Goal: Information Seeking & Learning: Learn about a topic

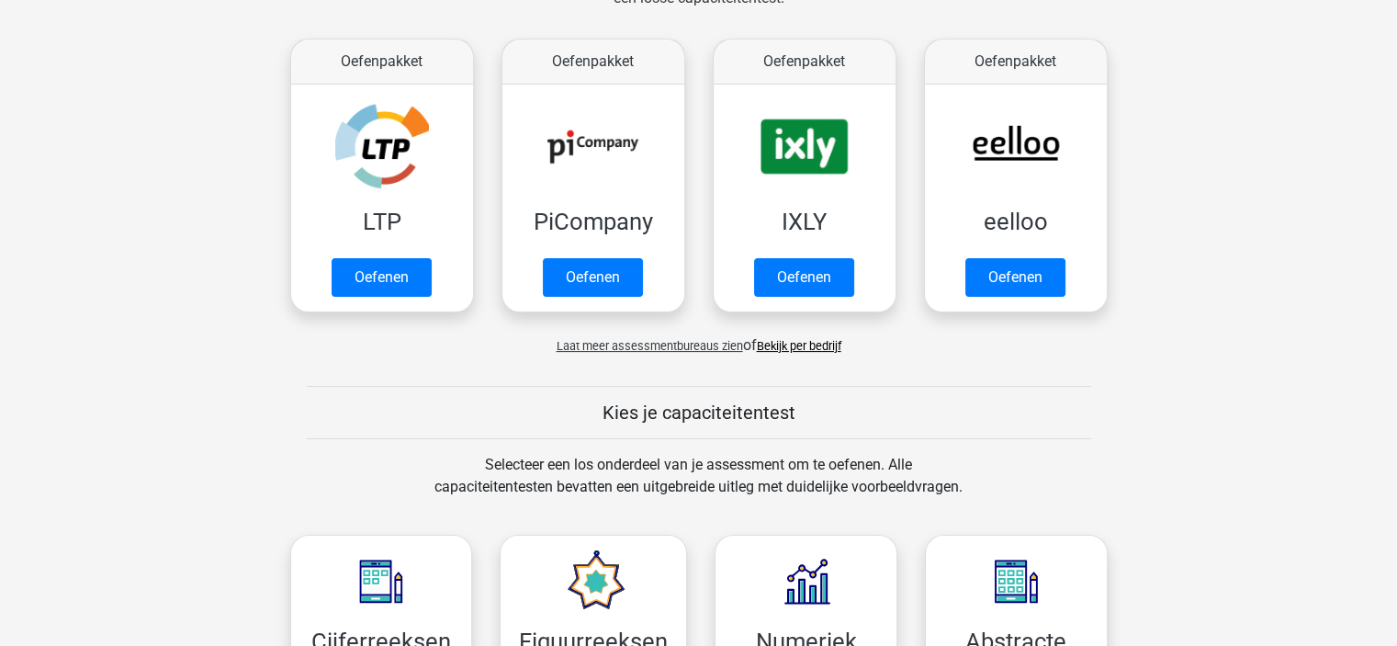
scroll to position [276, 0]
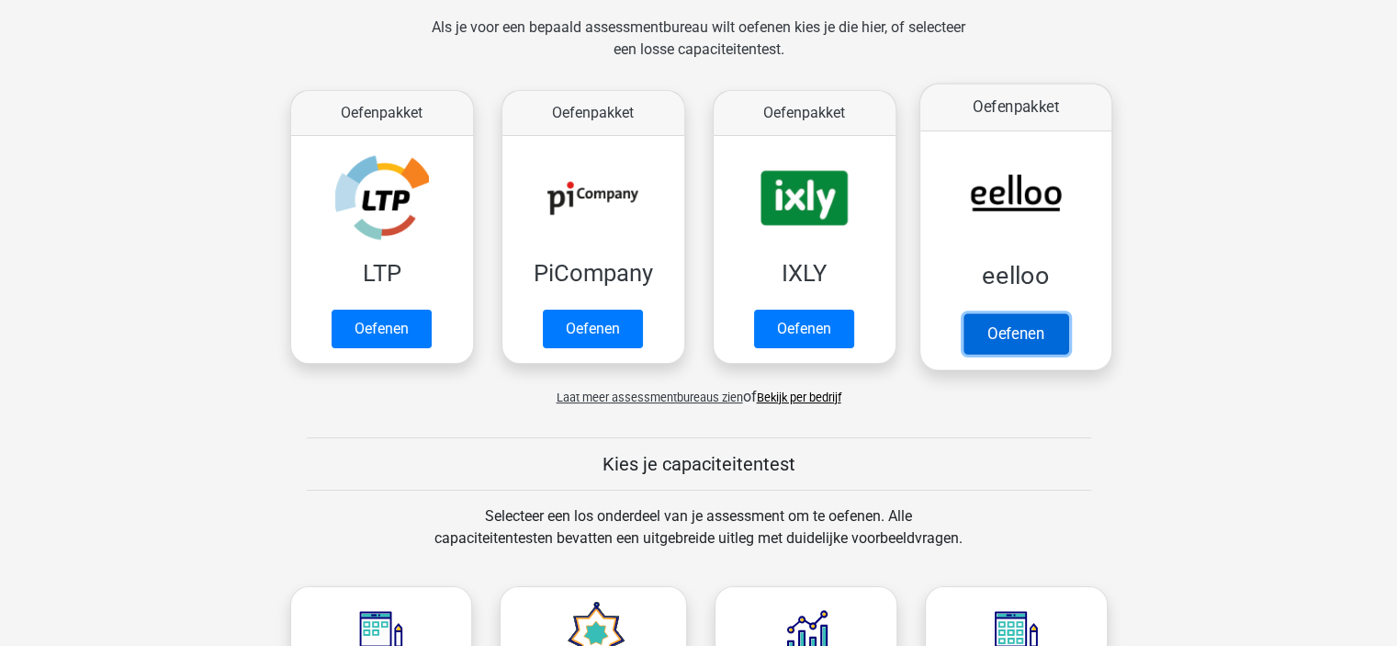
click at [1033, 343] on link "Oefenen" at bounding box center [1015, 333] width 105 height 40
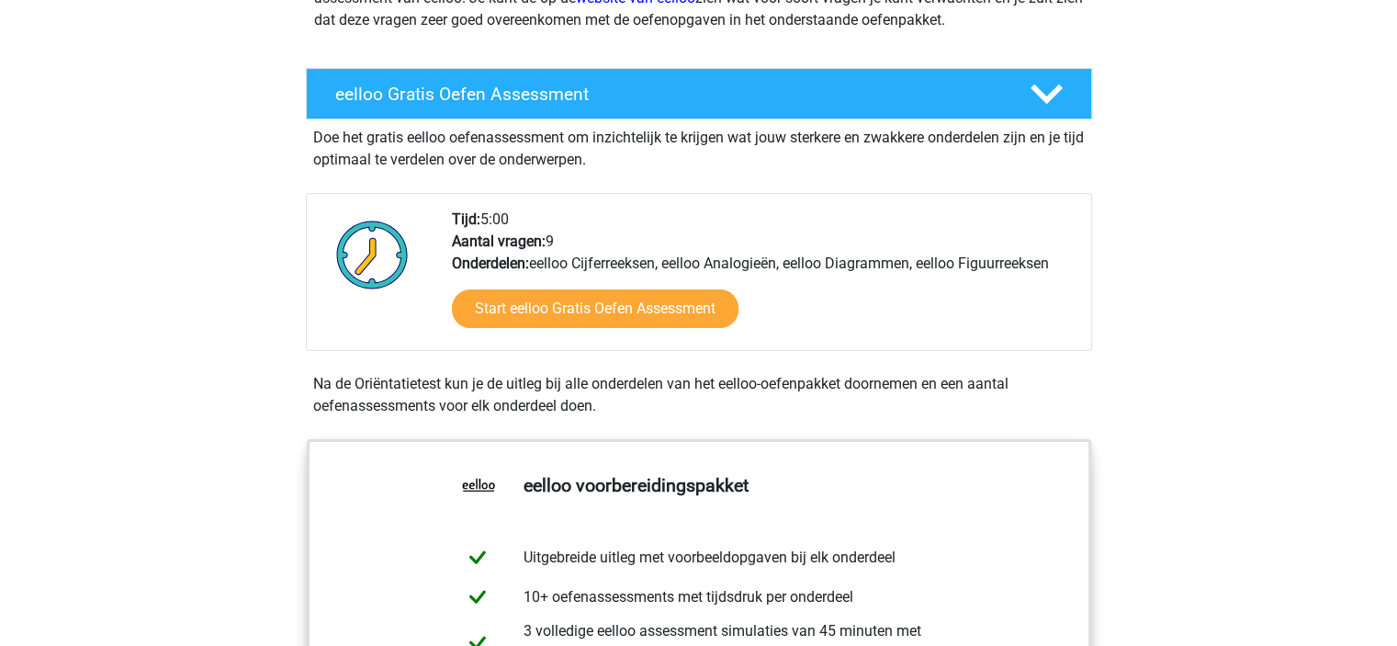
scroll to position [276, 0]
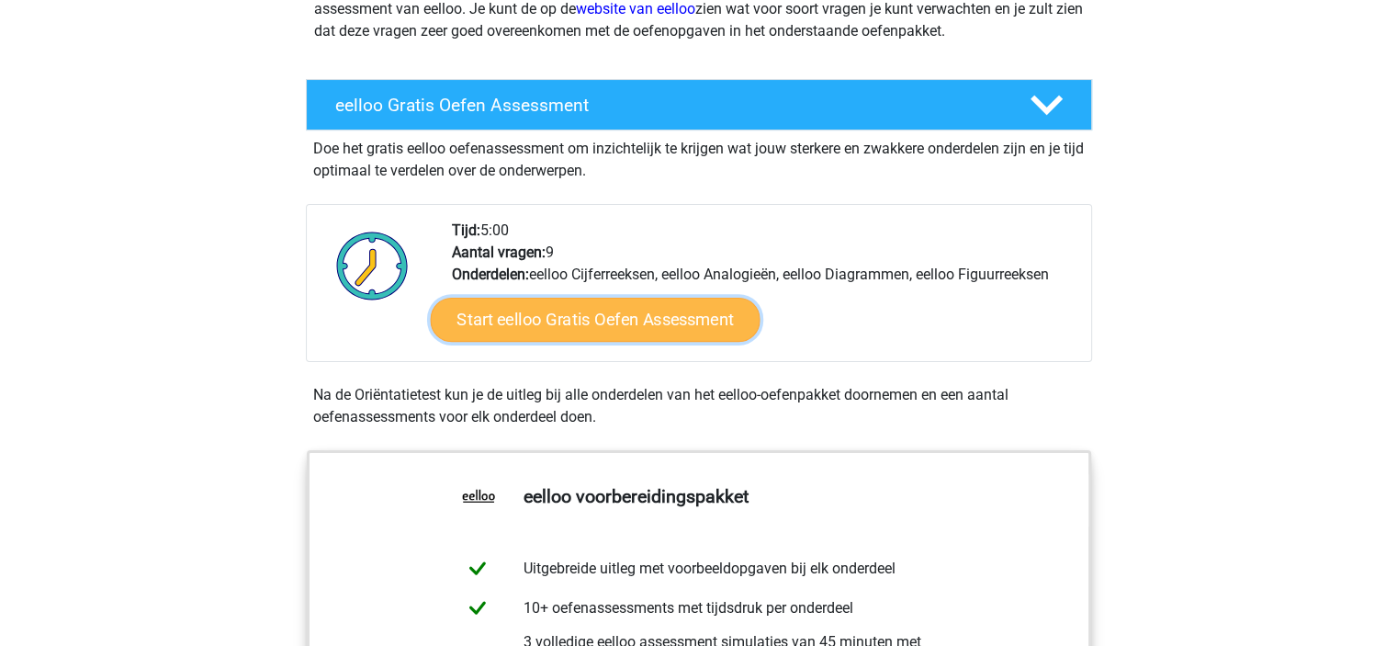
click at [577, 317] on link "Start eelloo Gratis Oefen Assessment" at bounding box center [595, 320] width 330 height 44
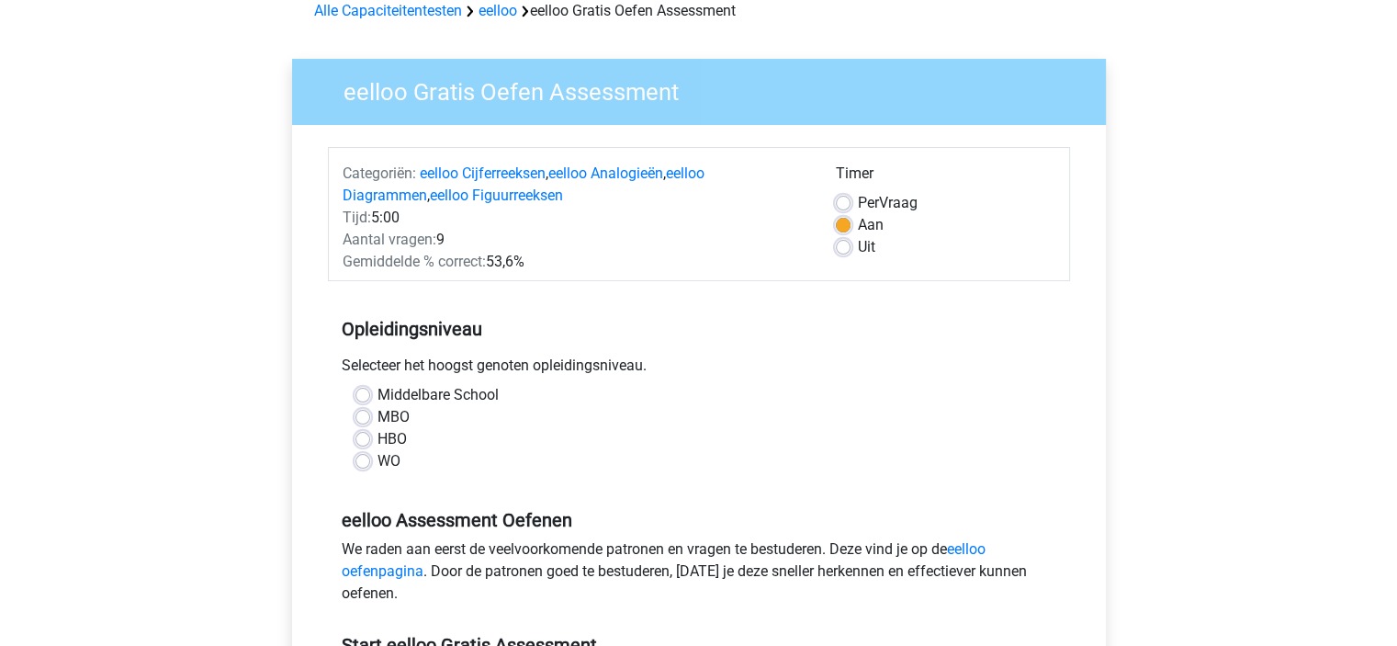
scroll to position [184, 0]
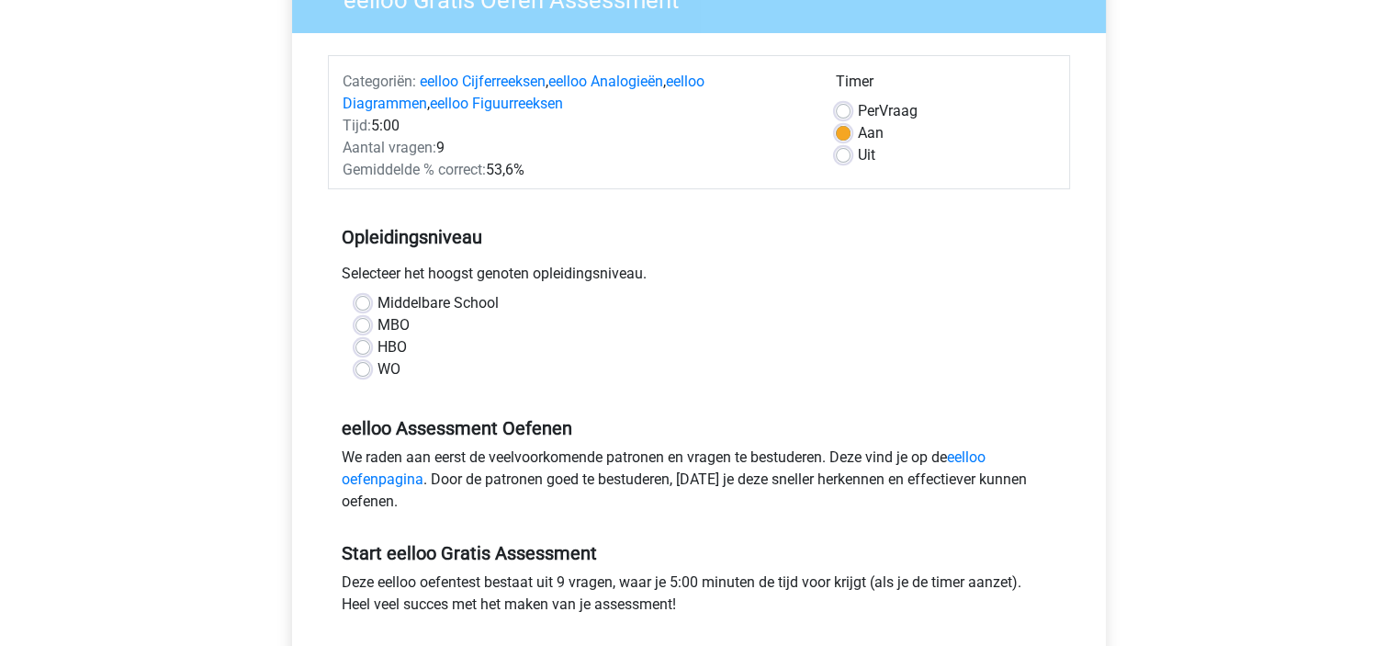
click at [377, 348] on label "HBO" at bounding box center [391, 347] width 29 height 22
click at [366, 348] on input "HBO" at bounding box center [362, 345] width 15 height 18
radio input "true"
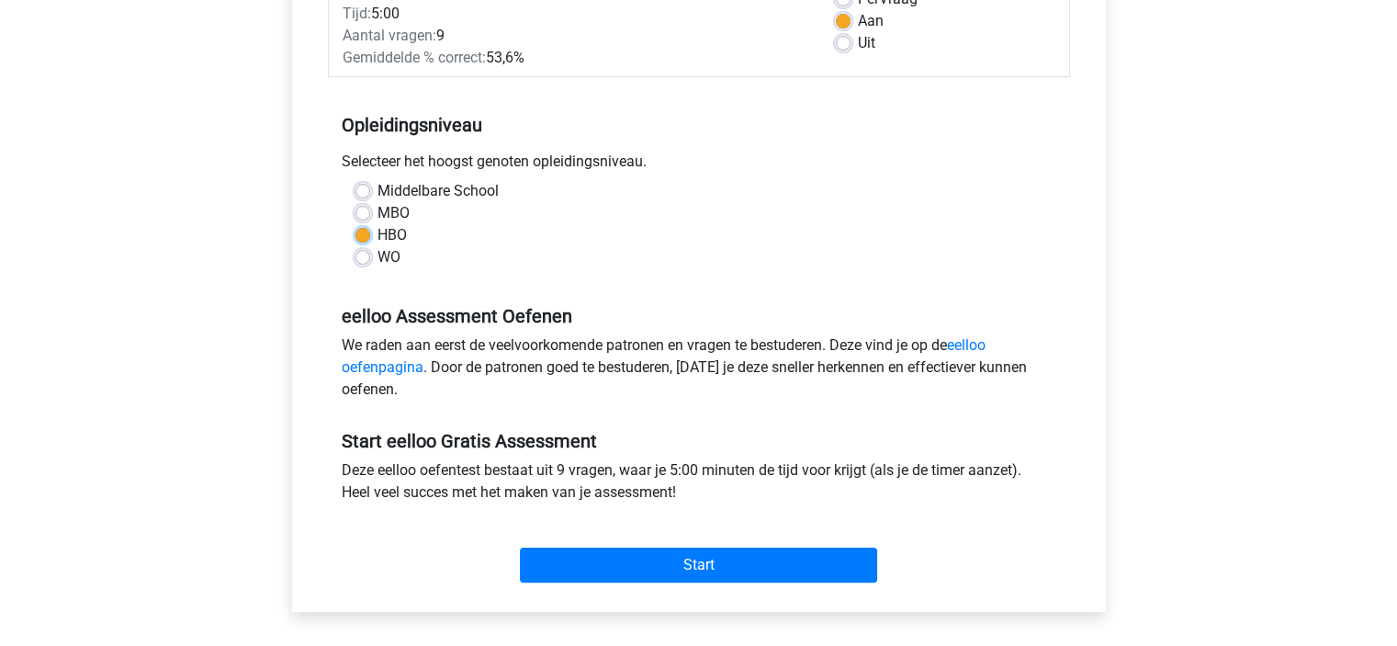
scroll to position [367, 0]
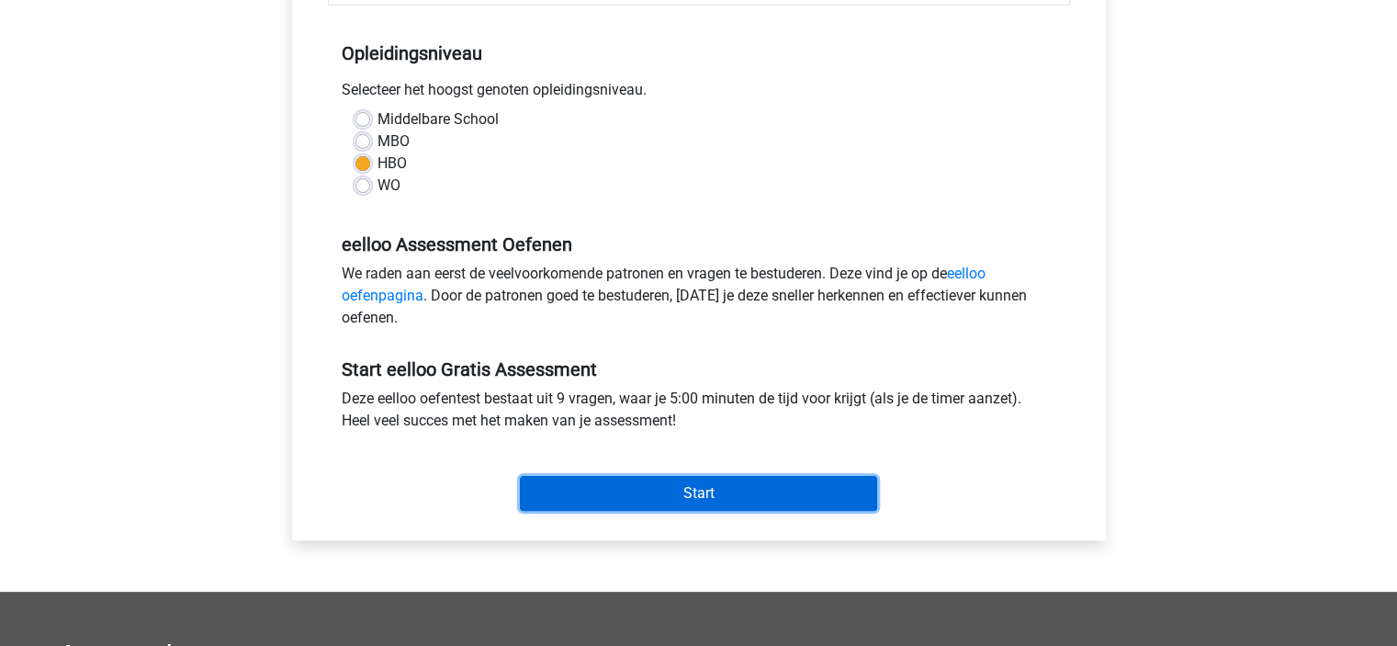
click at [682, 484] on input "Start" at bounding box center [698, 493] width 357 height 35
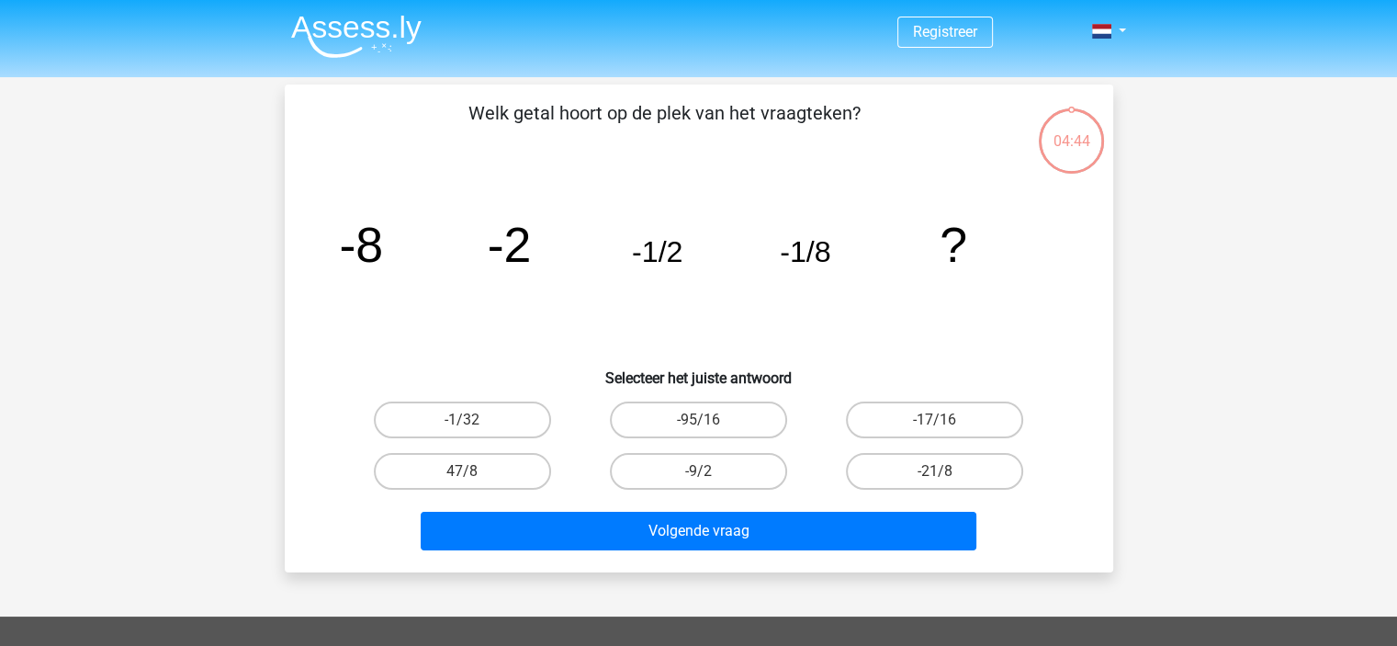
click at [463, 420] on input "-1/32" at bounding box center [468, 426] width 12 height 12
radio input "true"
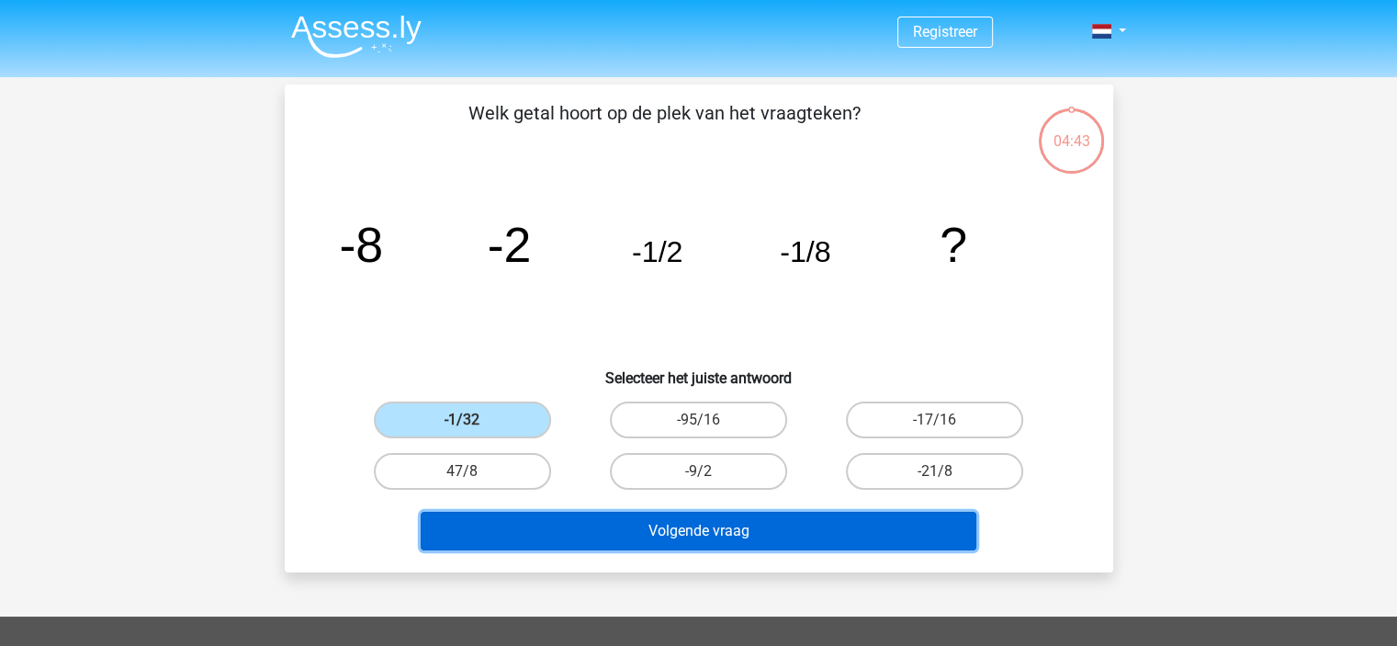
click at [711, 526] on button "Volgende vraag" at bounding box center [699, 531] width 556 height 39
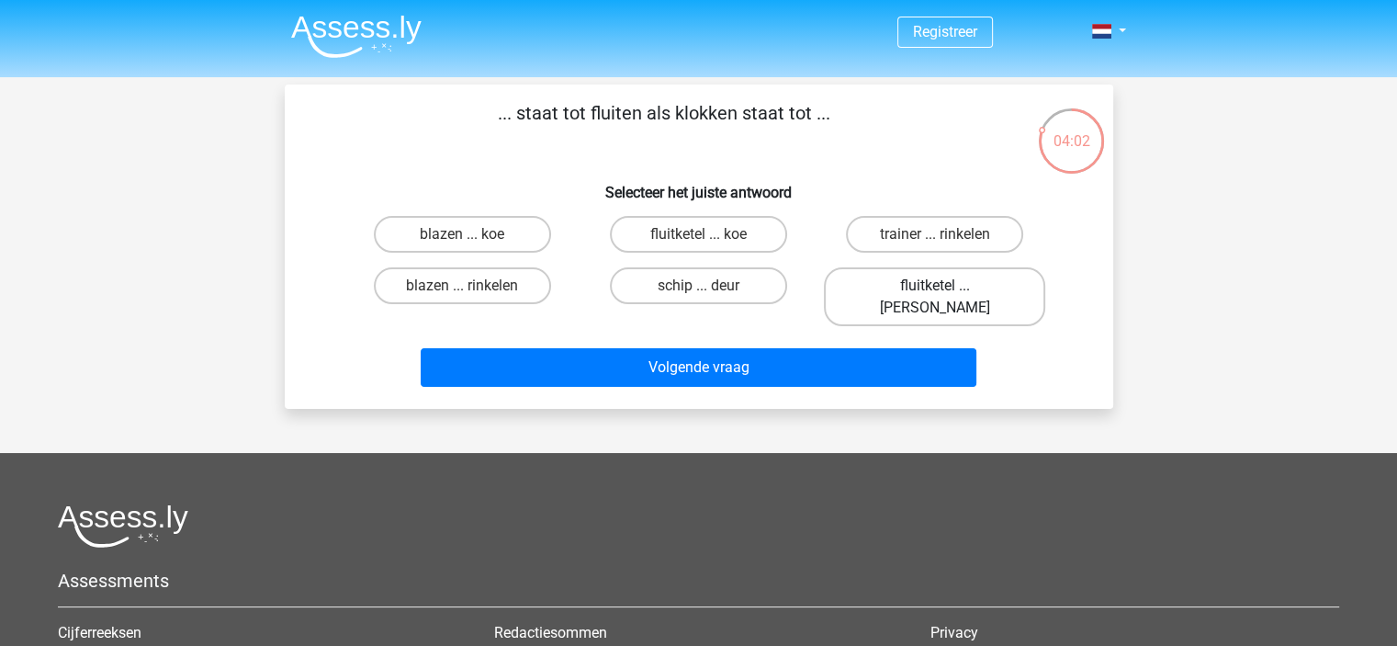
click at [922, 290] on label "fluitketel ... luiden" at bounding box center [934, 296] width 221 height 59
click at [935, 290] on input "fluitketel ... luiden" at bounding box center [941, 292] width 12 height 12
radio input "true"
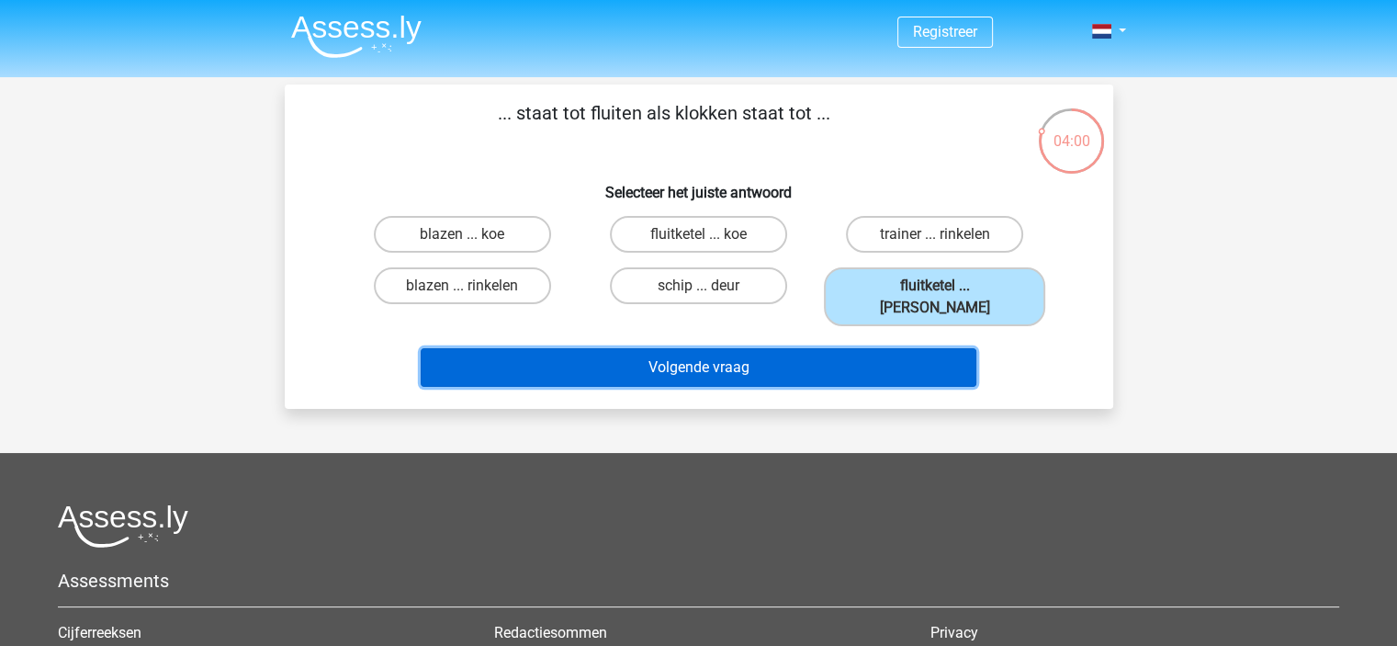
click at [730, 355] on button "Volgende vraag" at bounding box center [699, 367] width 556 height 39
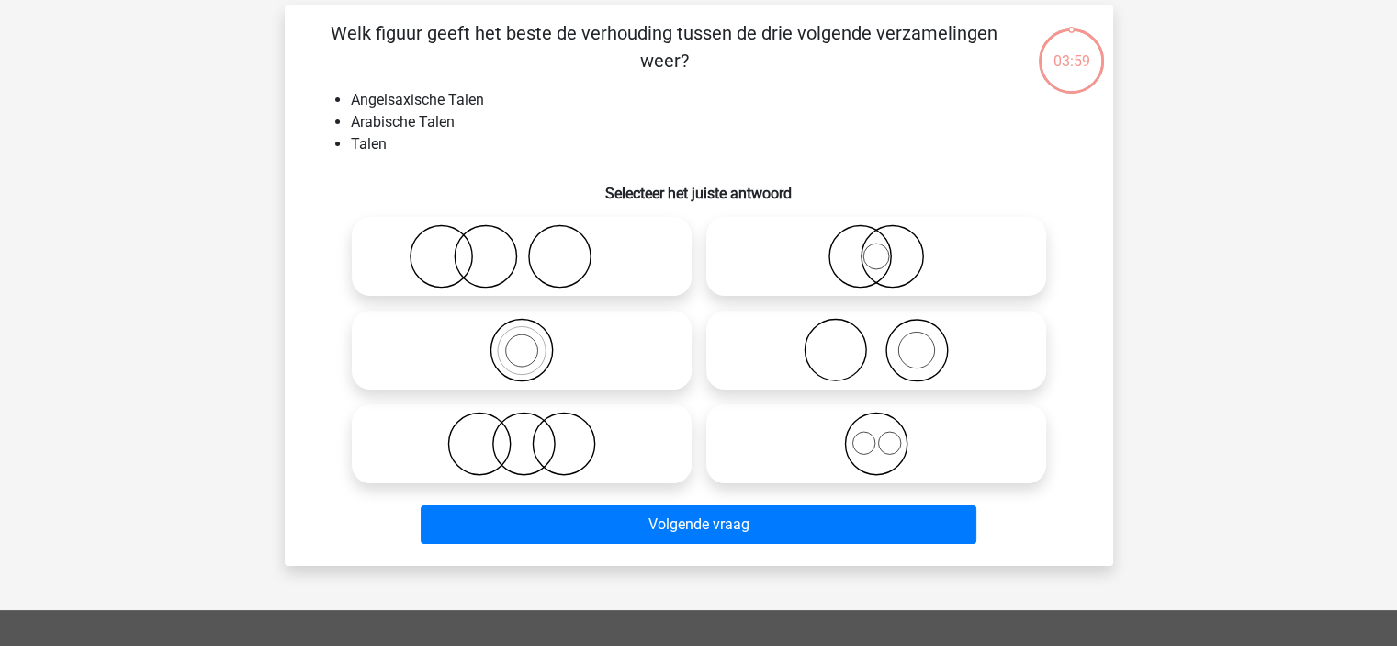
scroll to position [84, 0]
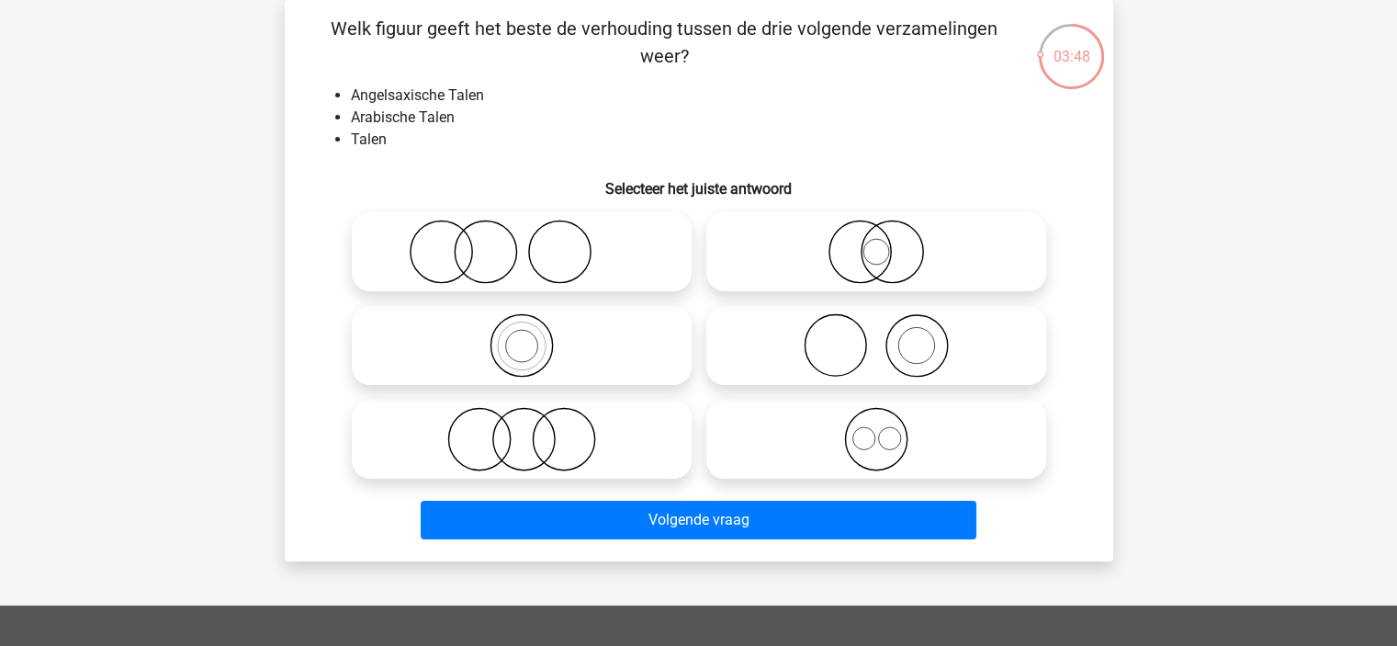
click at [855, 436] on icon at bounding box center [876, 439] width 325 height 64
click at [876, 430] on input "radio" at bounding box center [882, 424] width 12 height 12
radio input "true"
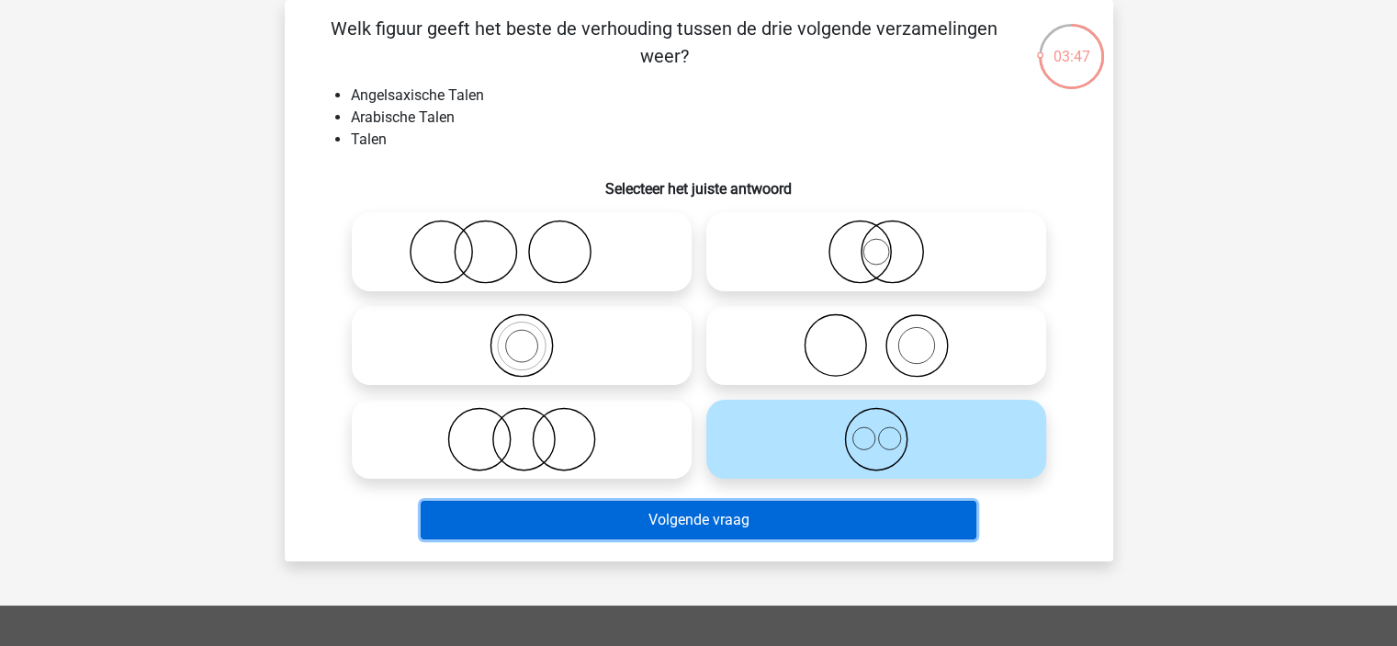
click at [700, 514] on button "Volgende vraag" at bounding box center [699, 520] width 556 height 39
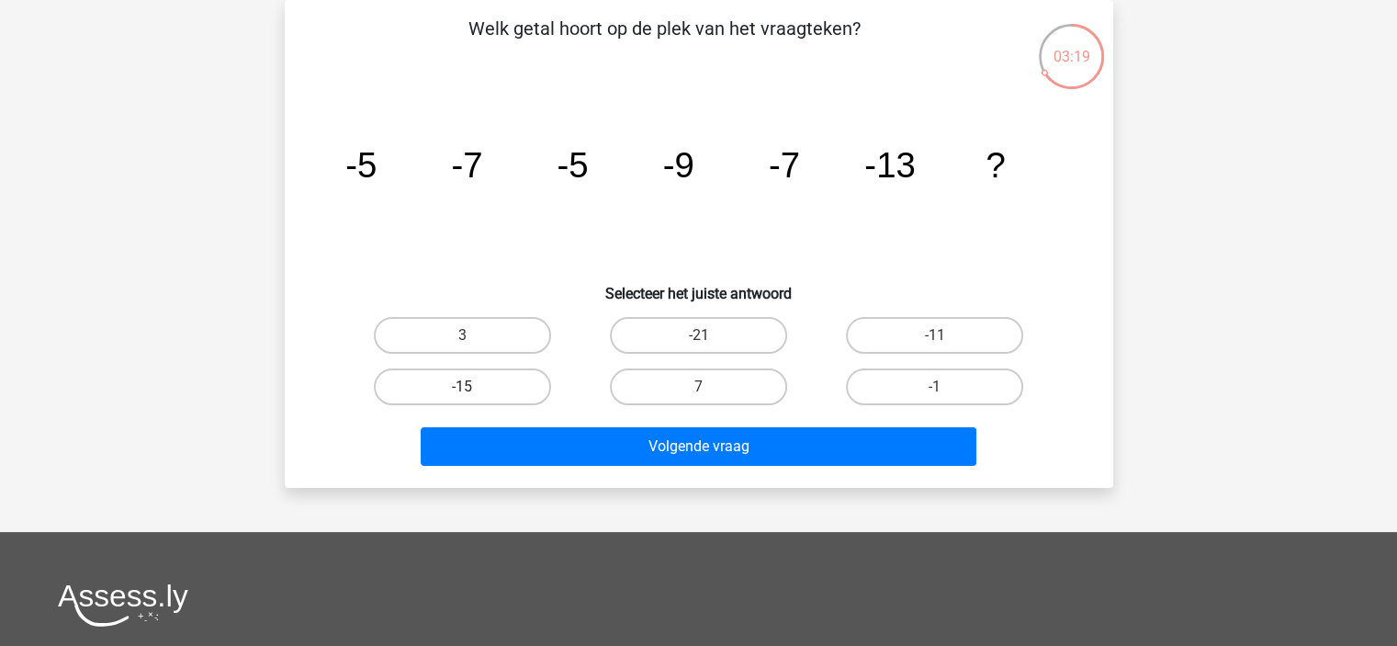
click at [496, 392] on label "-15" at bounding box center [462, 386] width 177 height 37
click at [474, 392] on input "-15" at bounding box center [468, 393] width 12 height 12
radio input "true"
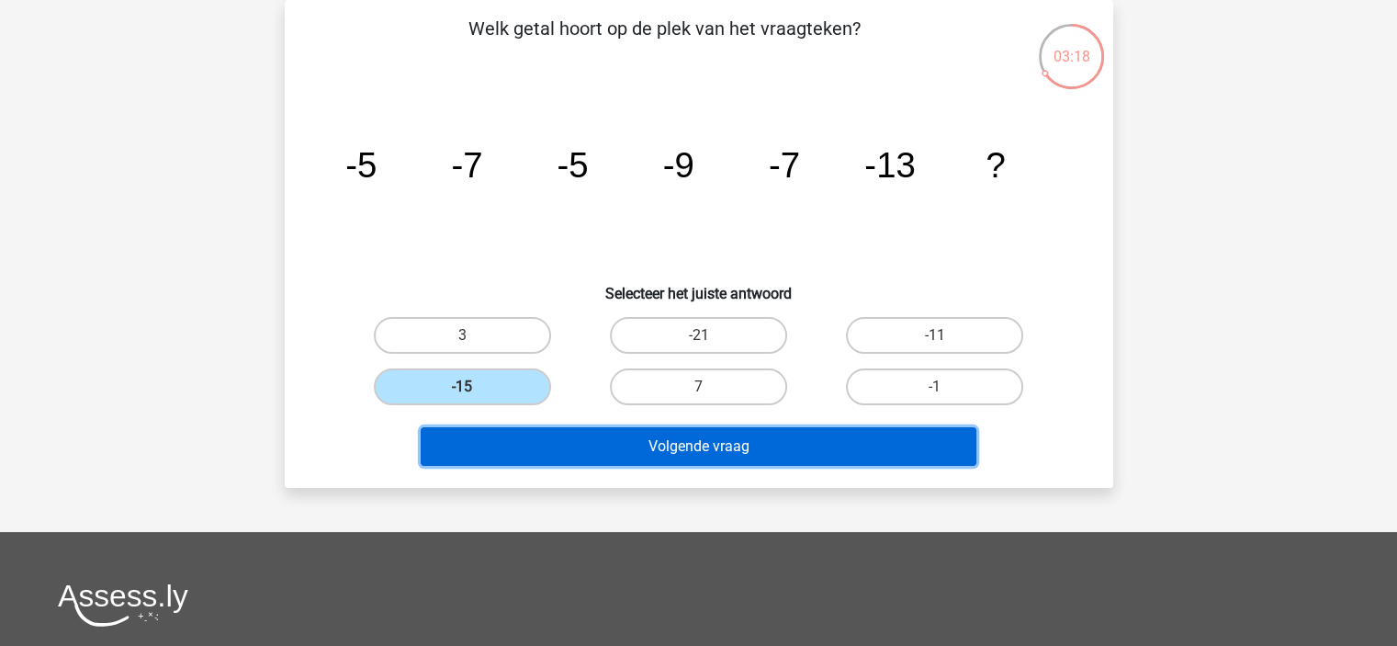
click at [698, 450] on button "Volgende vraag" at bounding box center [699, 446] width 556 height 39
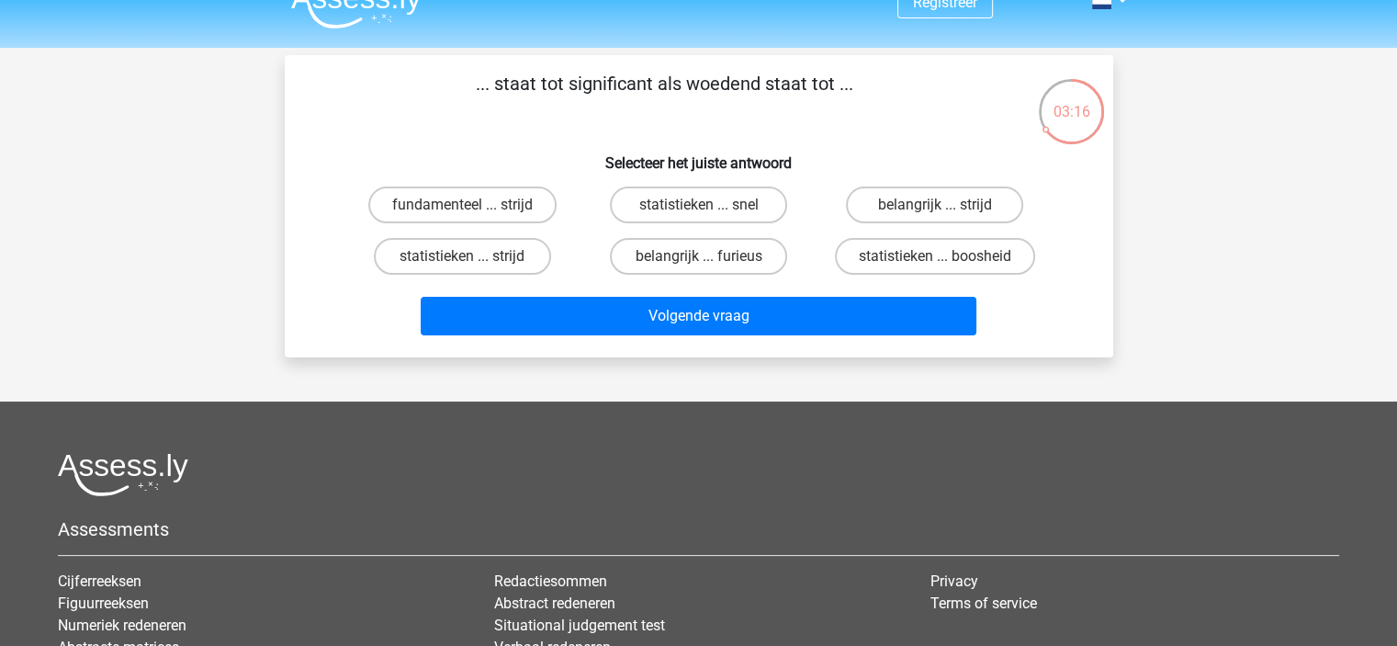
scroll to position [0, 0]
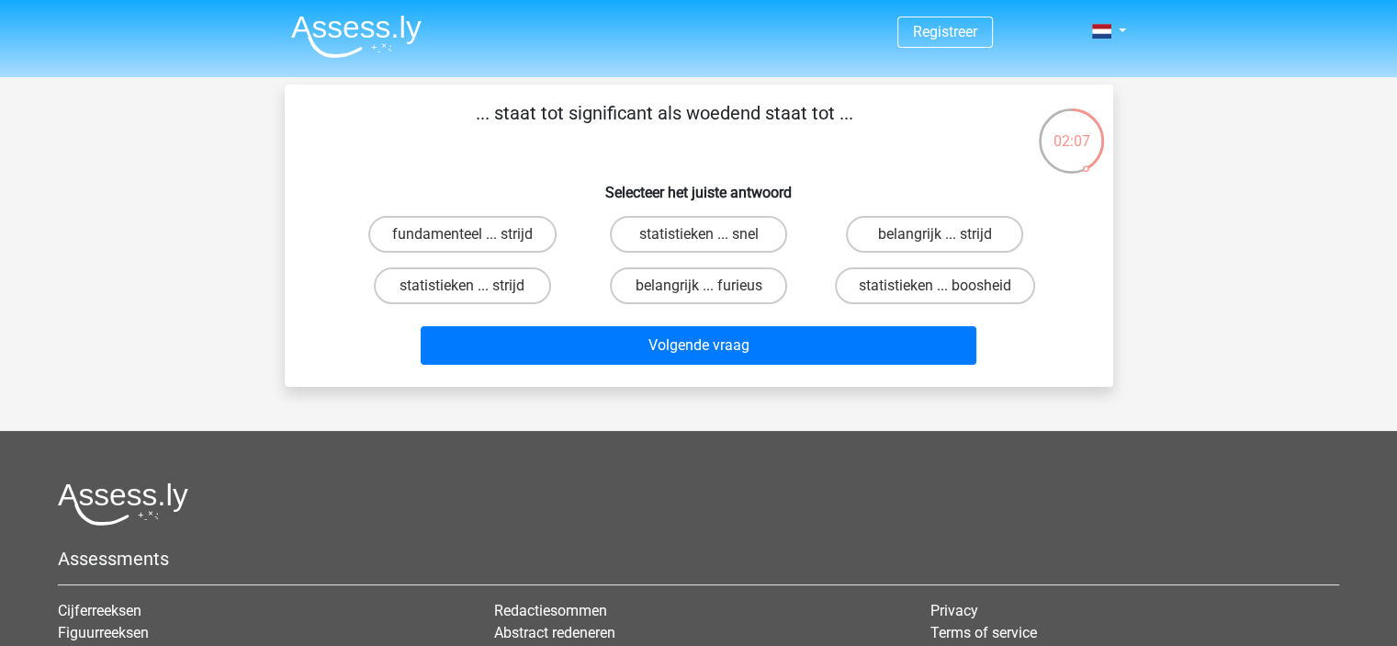
click at [472, 293] on input "statistieken ... strijd" at bounding box center [468, 292] width 12 height 12
radio input "true"
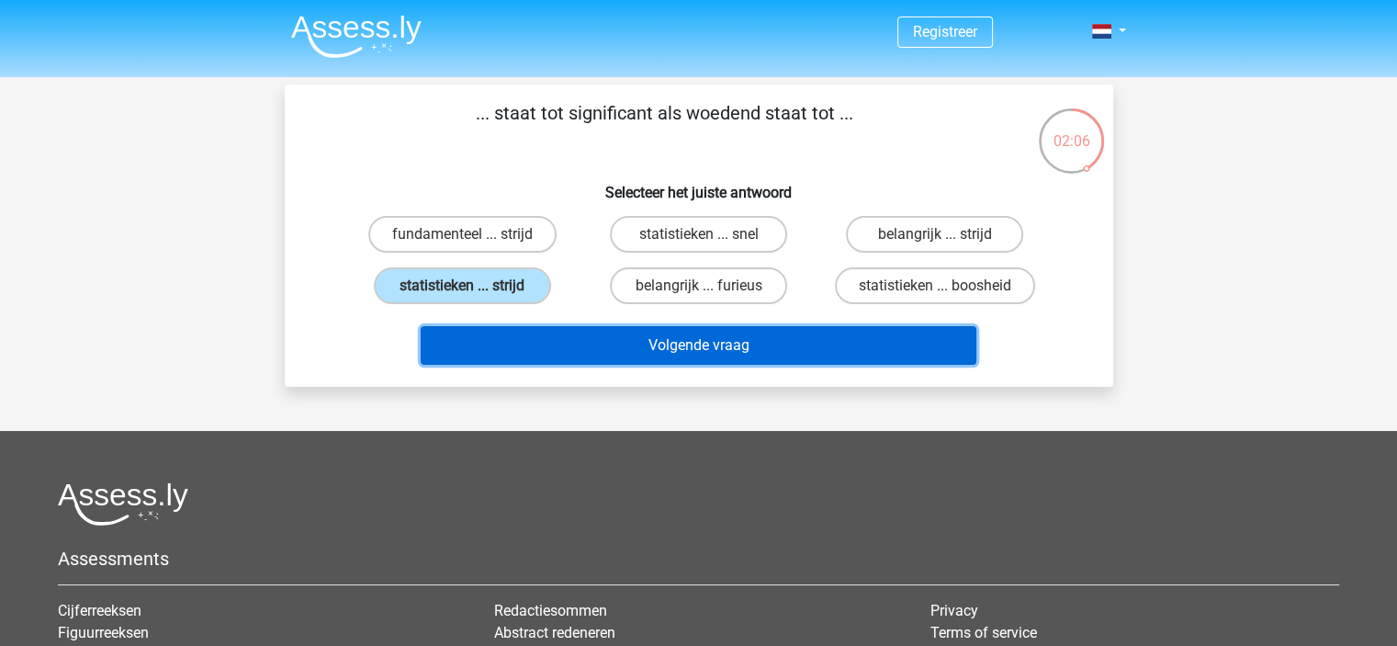
click at [721, 346] on button "Volgende vraag" at bounding box center [699, 345] width 556 height 39
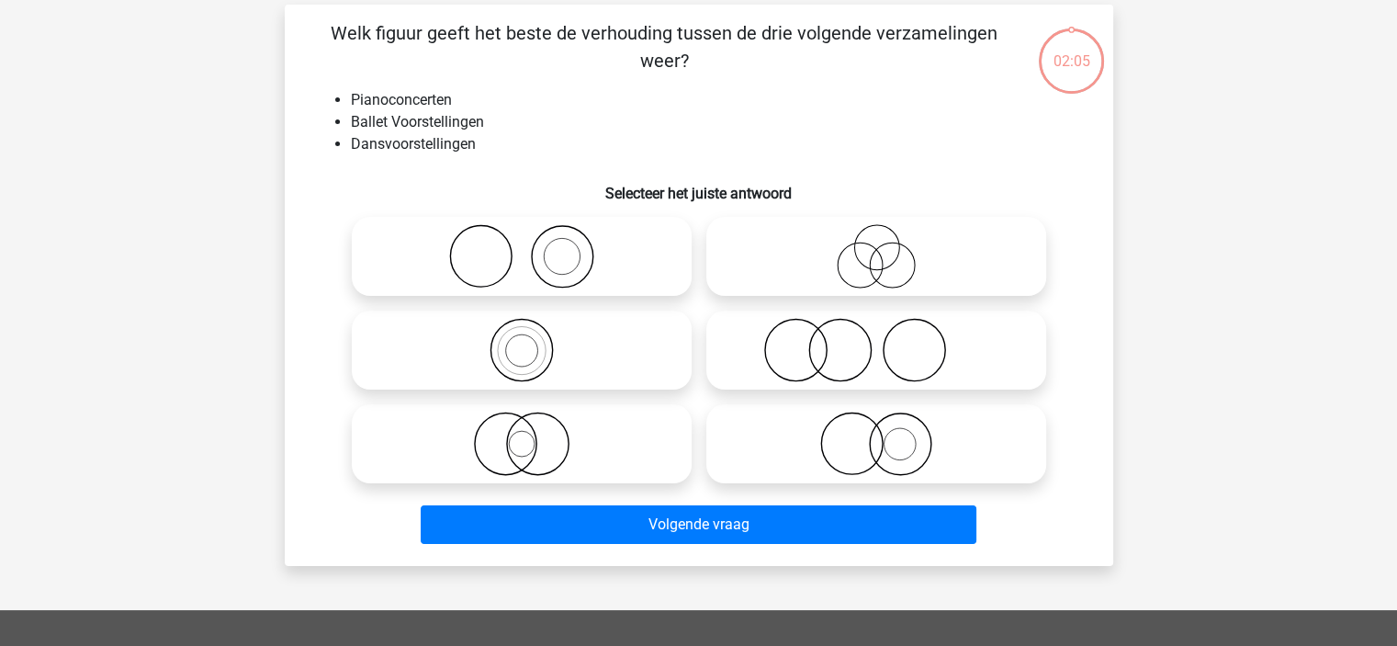
scroll to position [84, 0]
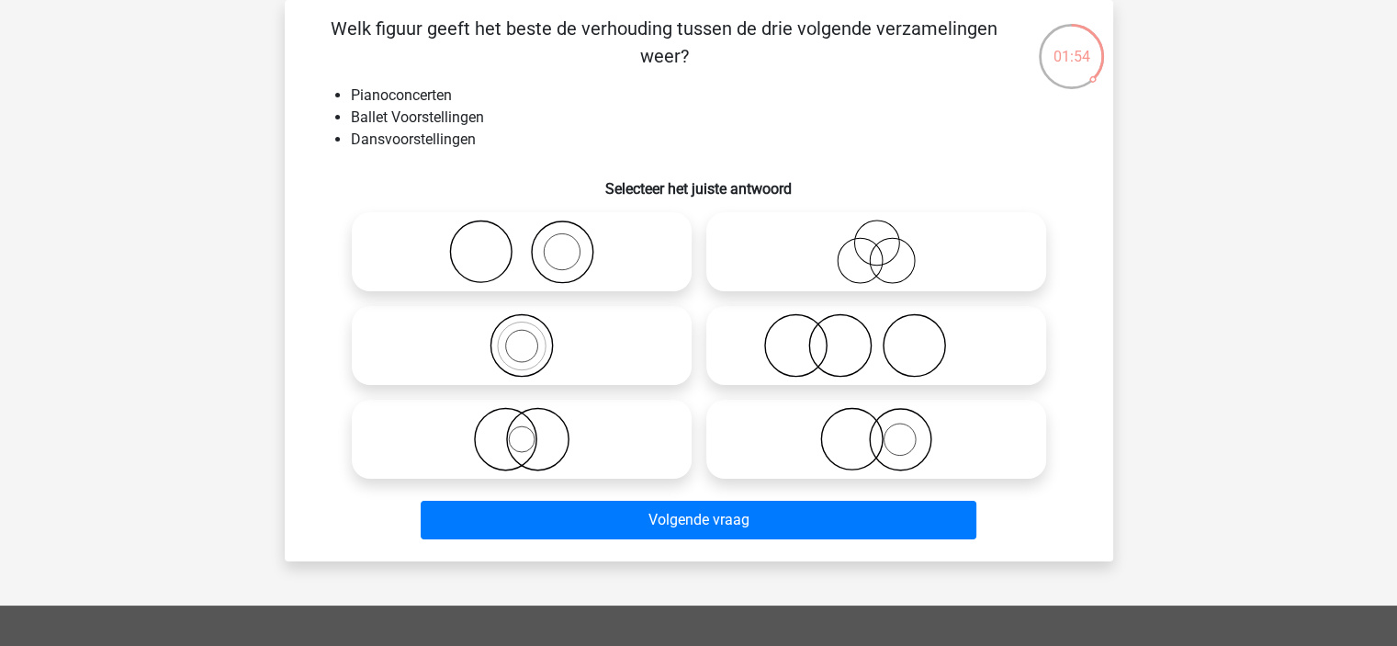
click at [867, 266] on icon at bounding box center [876, 252] width 325 height 64
click at [876, 242] on input "radio" at bounding box center [882, 237] width 12 height 12
radio input "true"
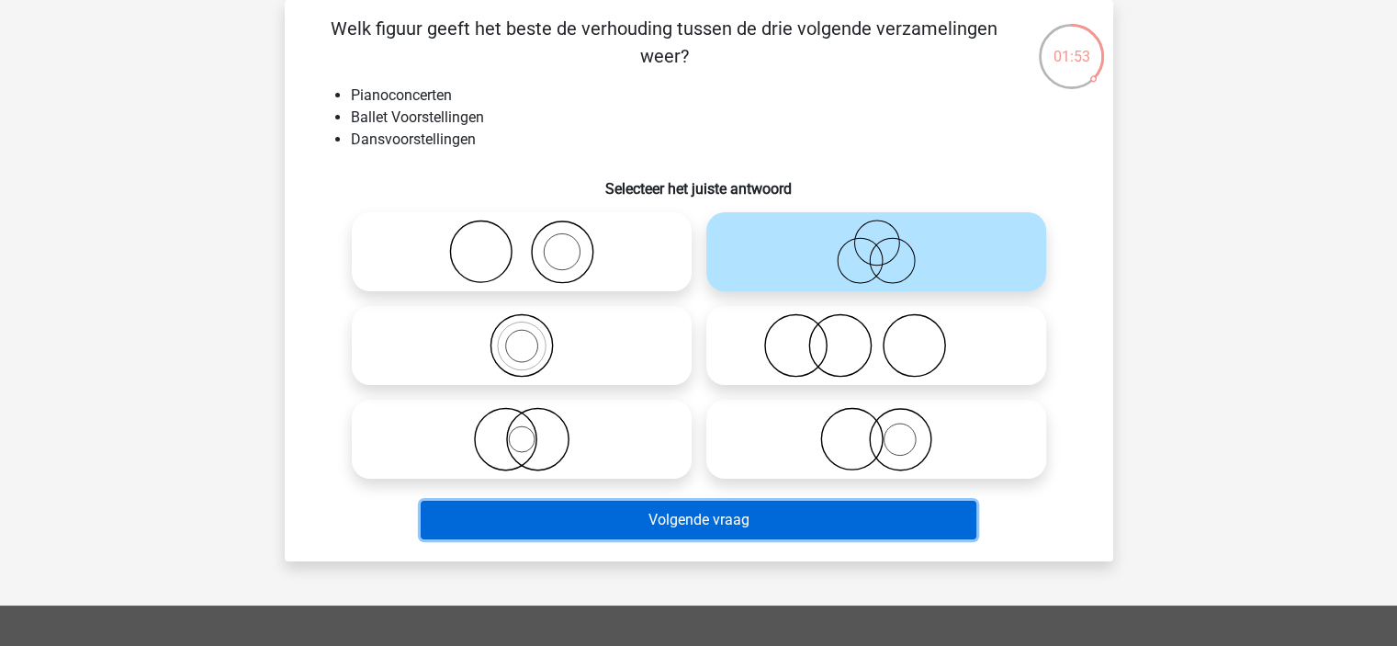
click at [683, 513] on button "Volgende vraag" at bounding box center [699, 520] width 556 height 39
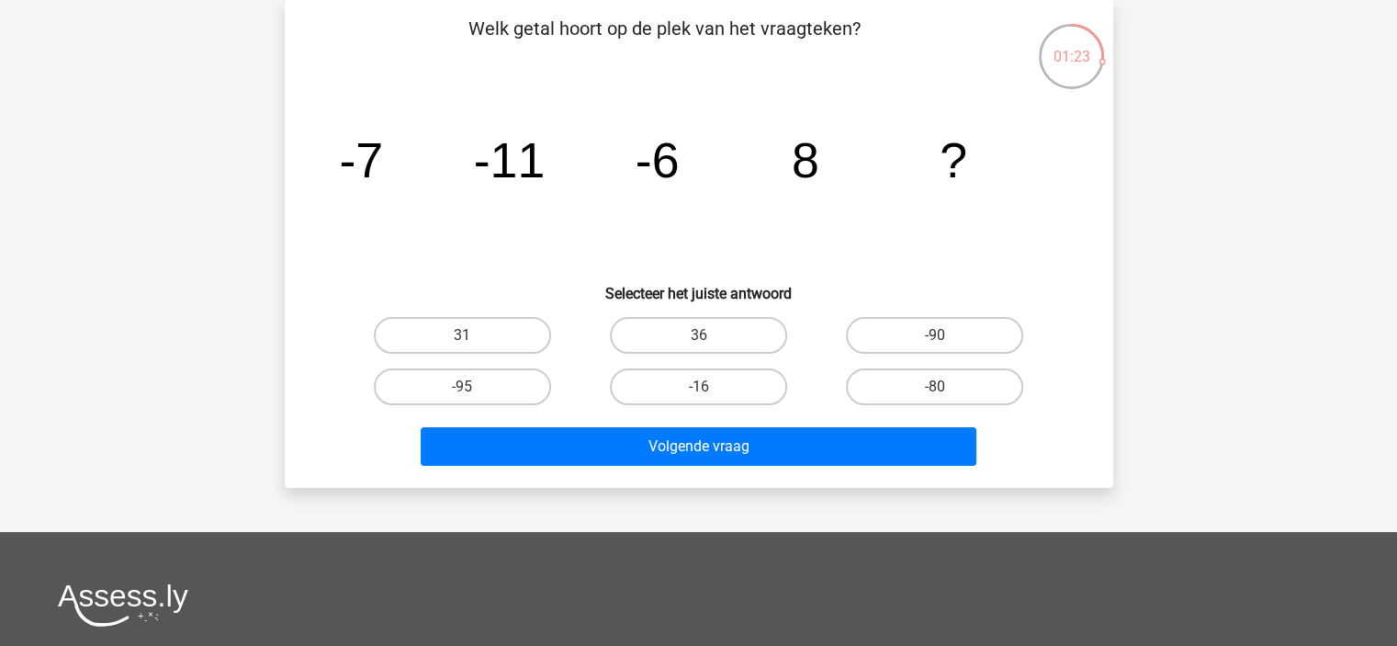
click at [700, 339] on input "36" at bounding box center [704, 341] width 12 height 12
radio input "true"
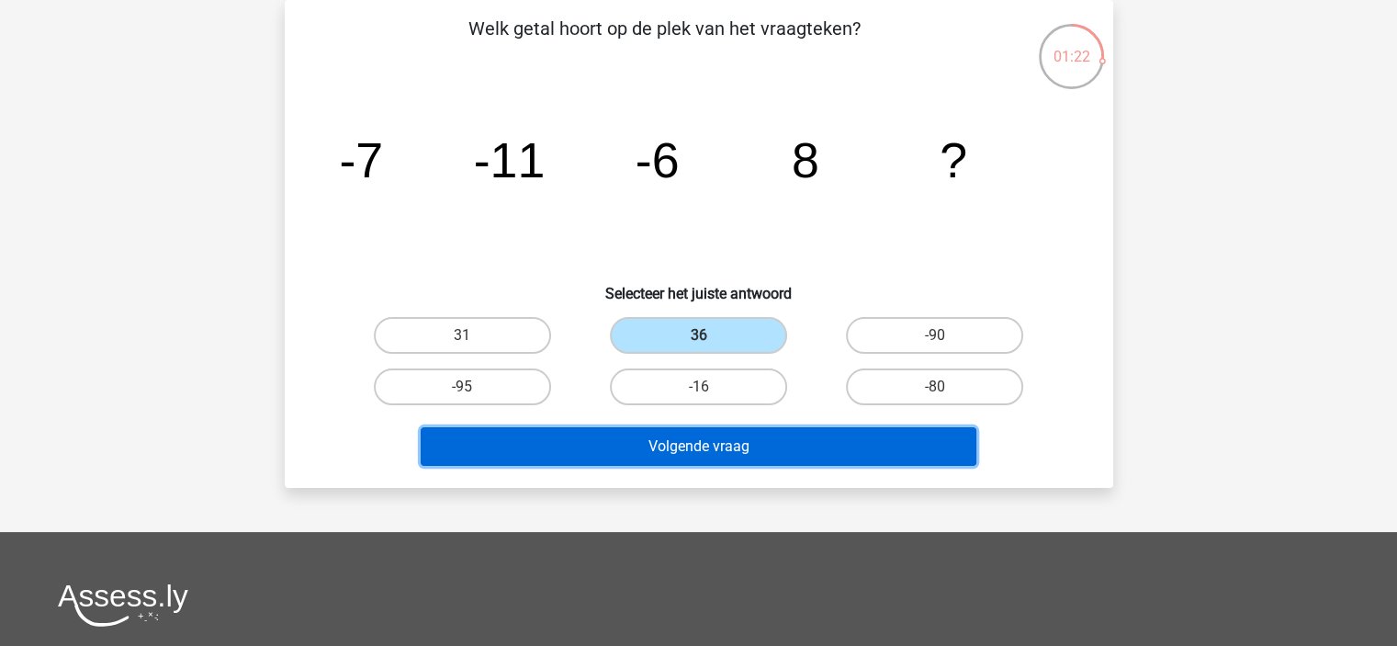
click at [676, 444] on button "Volgende vraag" at bounding box center [699, 446] width 556 height 39
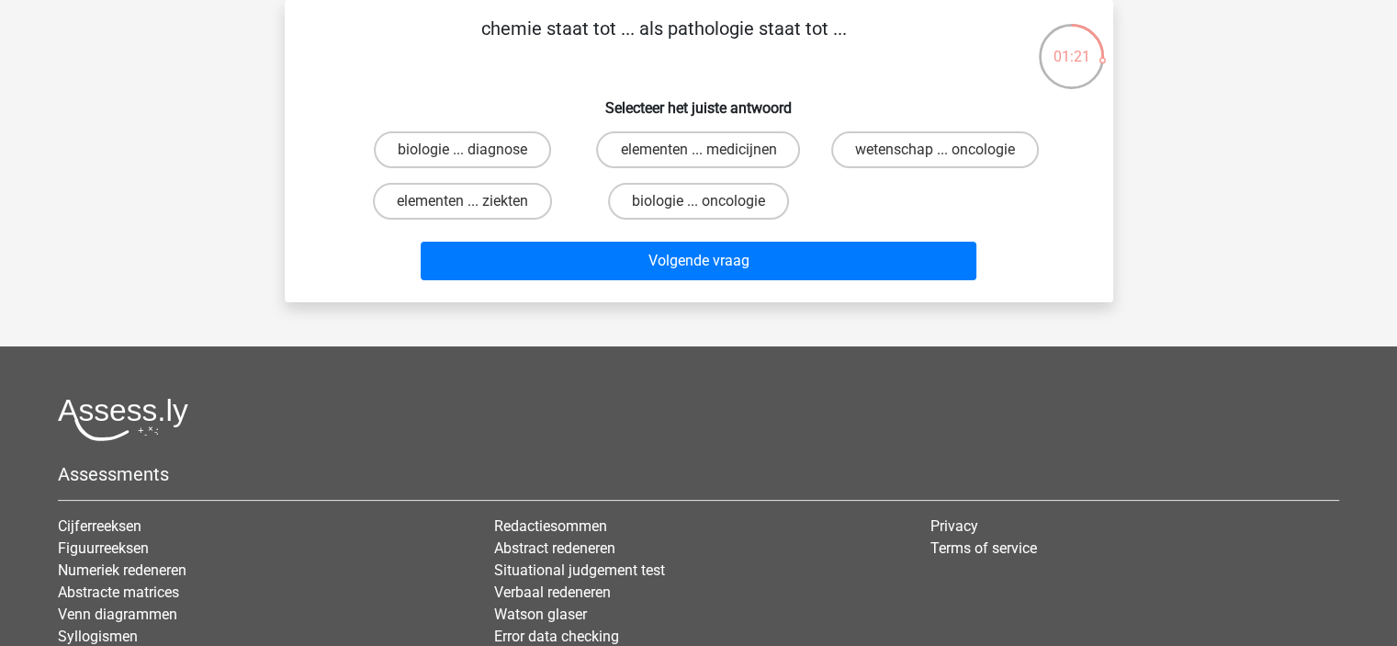
scroll to position [0, 0]
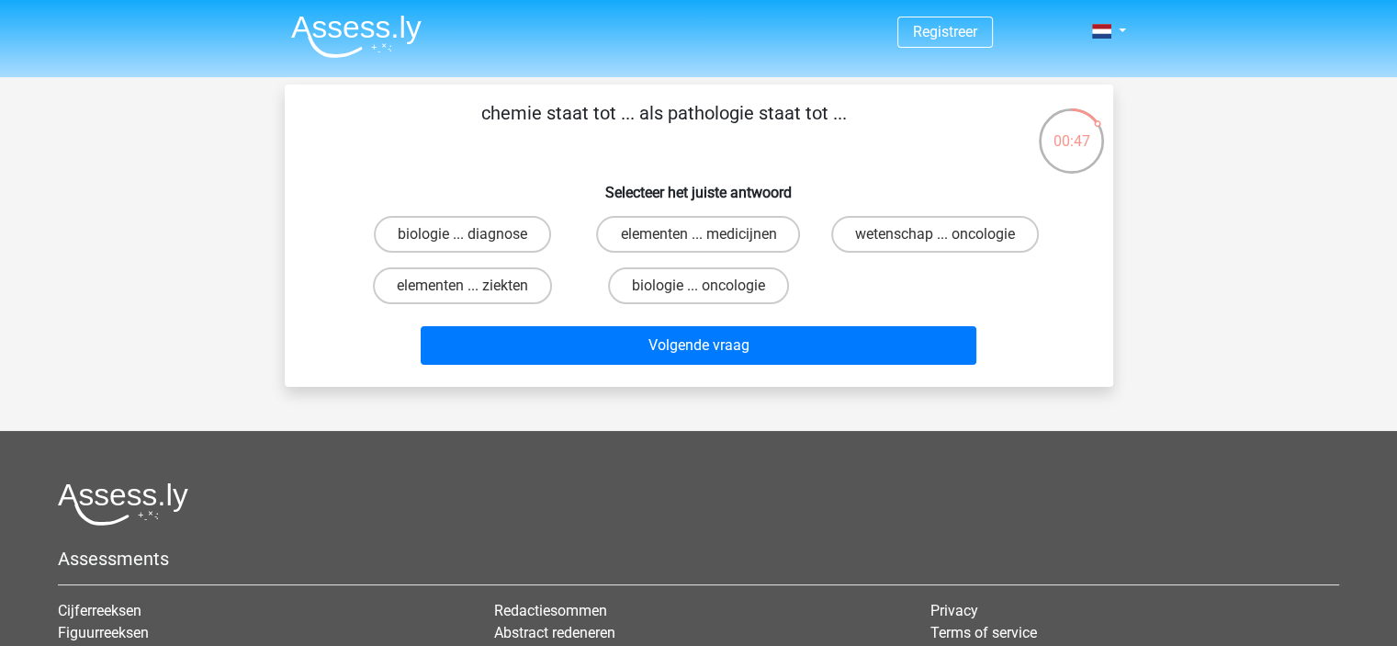
click at [465, 296] on input "elementen ... ziekten" at bounding box center [468, 292] width 12 height 12
radio input "true"
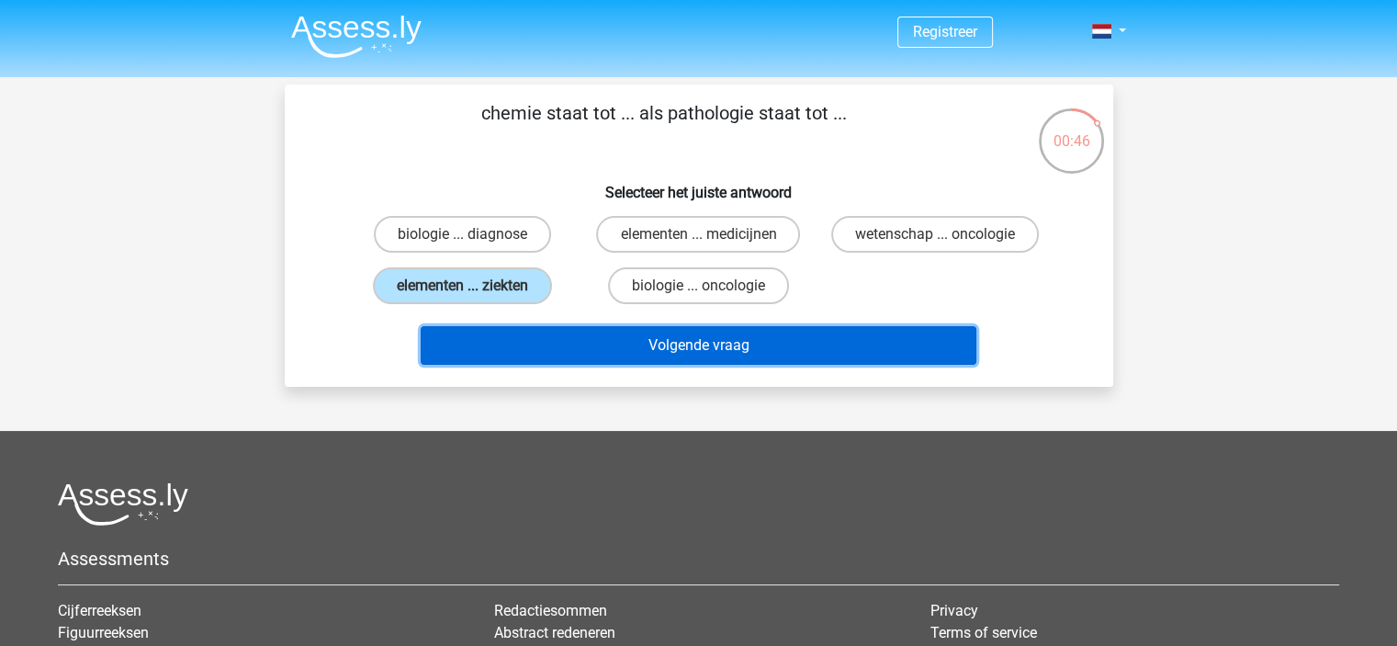
click at [641, 345] on button "Volgende vraag" at bounding box center [699, 345] width 556 height 39
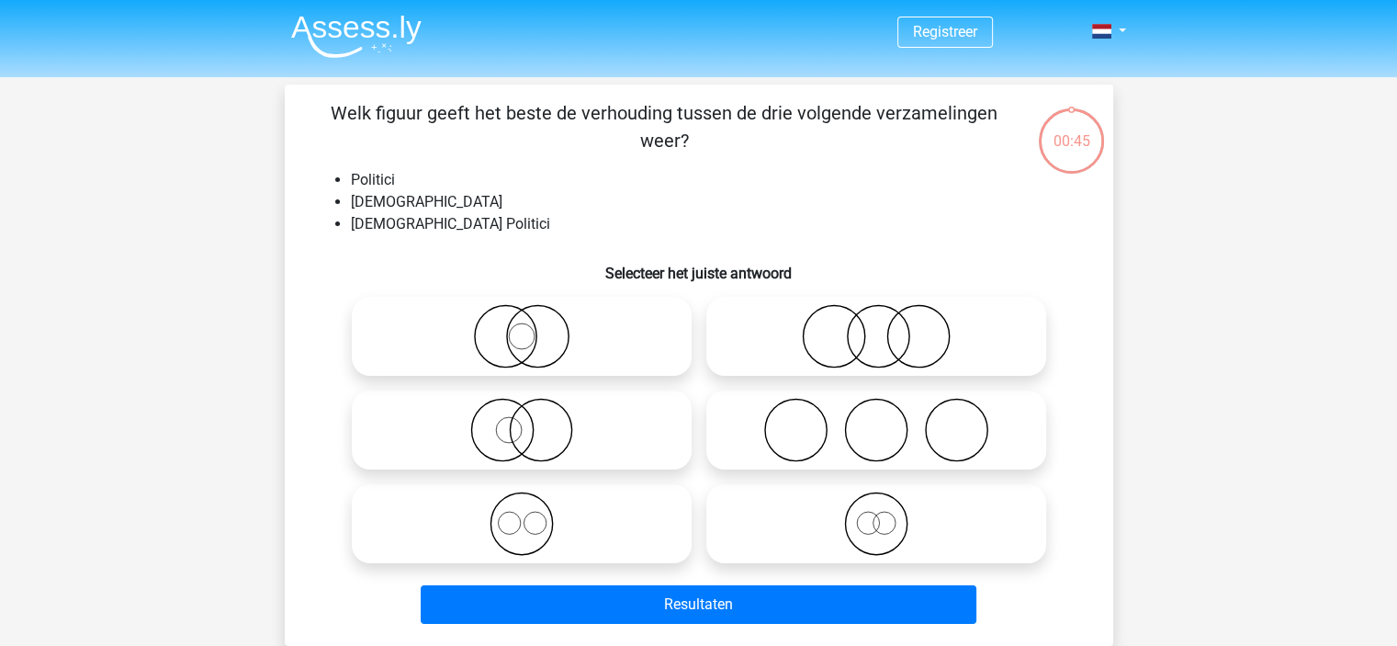
scroll to position [84, 0]
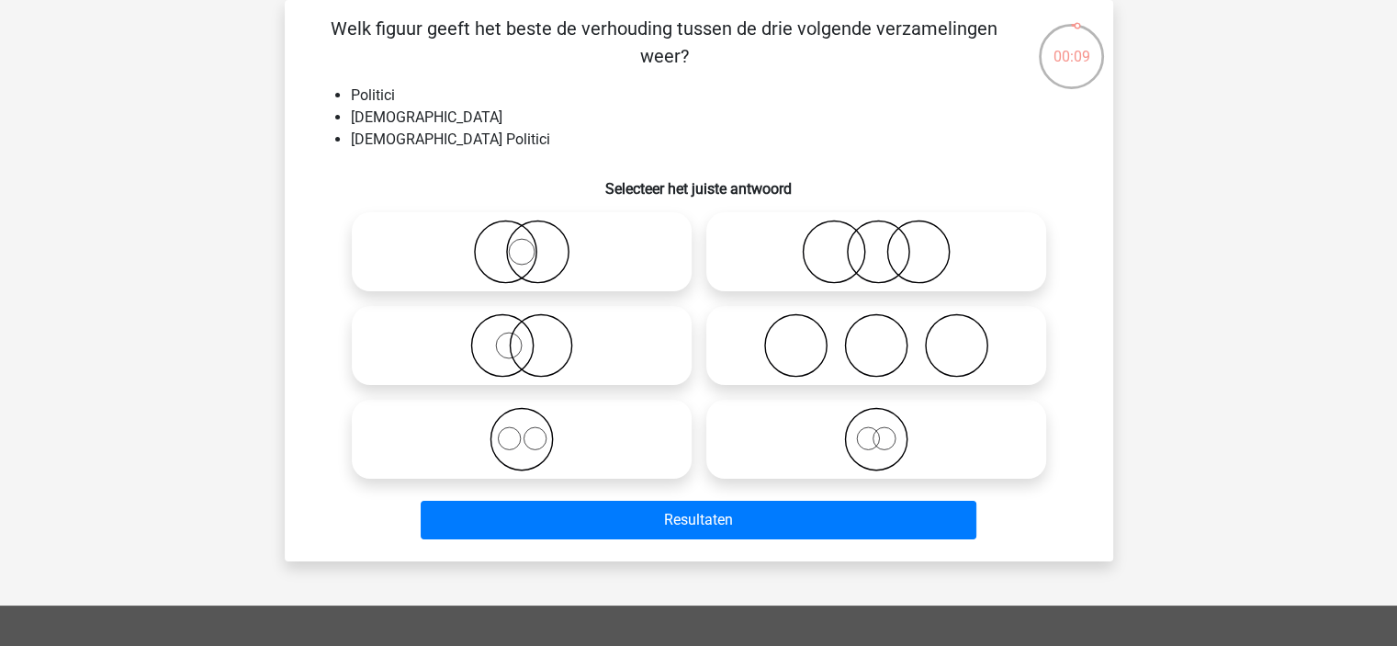
click at [539, 340] on icon at bounding box center [521, 345] width 325 height 64
click at [534, 336] on input "radio" at bounding box center [528, 330] width 12 height 12
radio input "true"
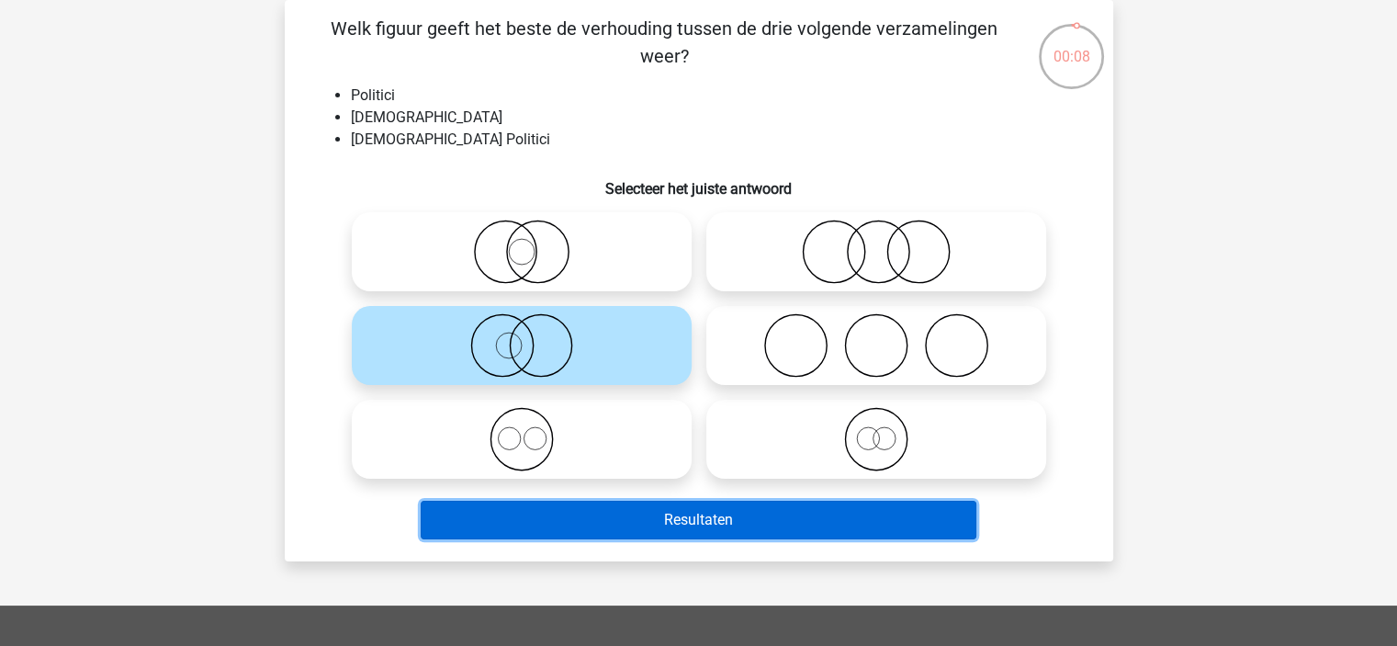
click at [680, 513] on button "Resultaten" at bounding box center [699, 520] width 556 height 39
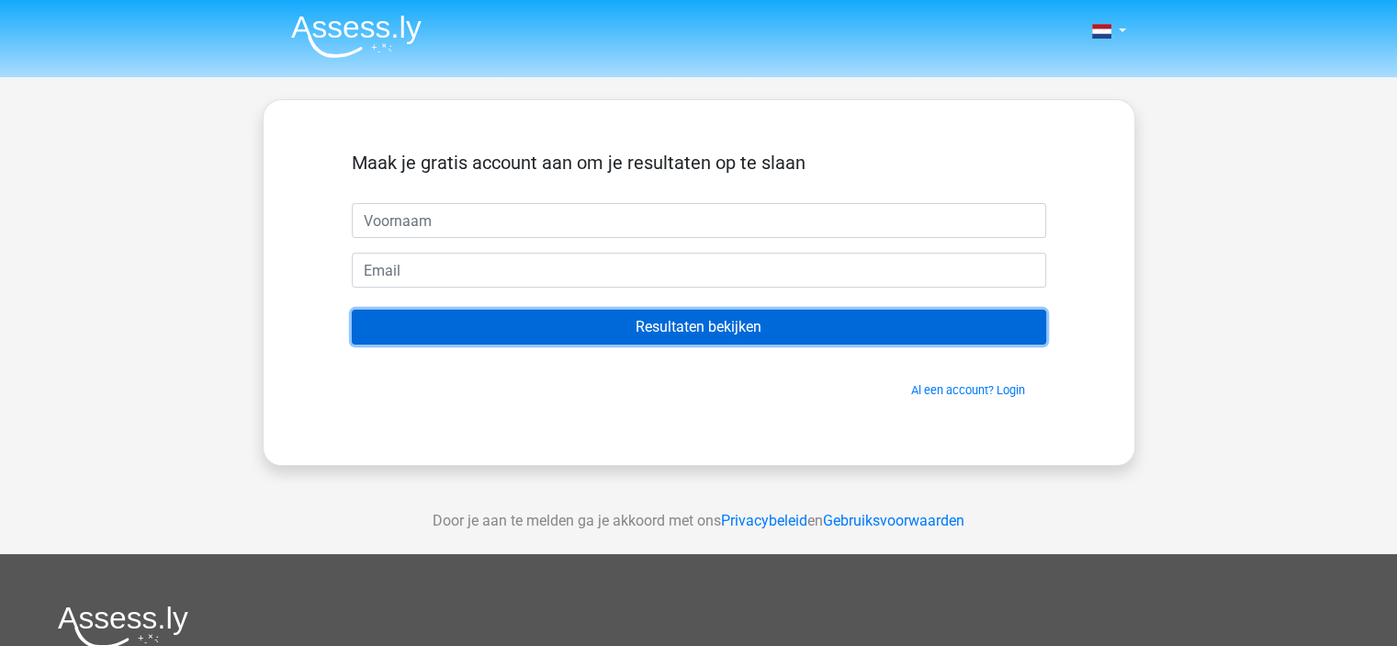
click at [704, 335] on input "Resultaten bekijken" at bounding box center [699, 327] width 694 height 35
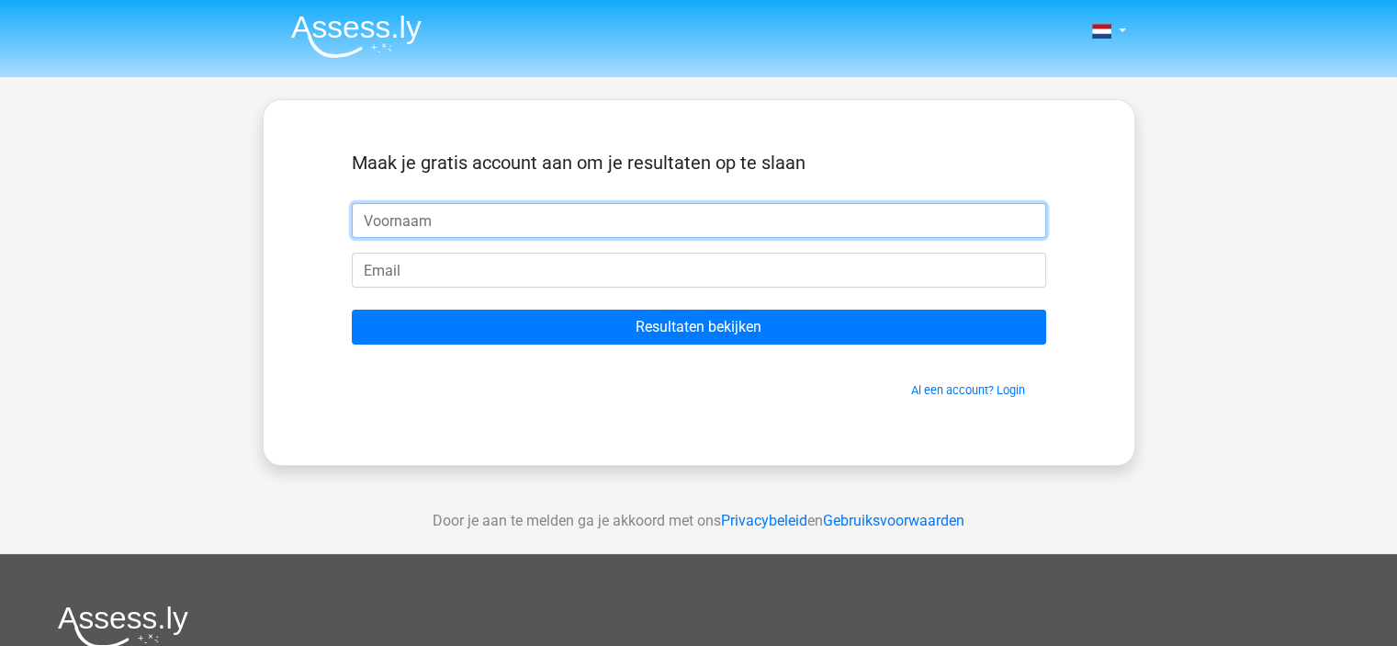
click at [373, 223] on input "text" at bounding box center [699, 220] width 694 height 35
type input "Hans"
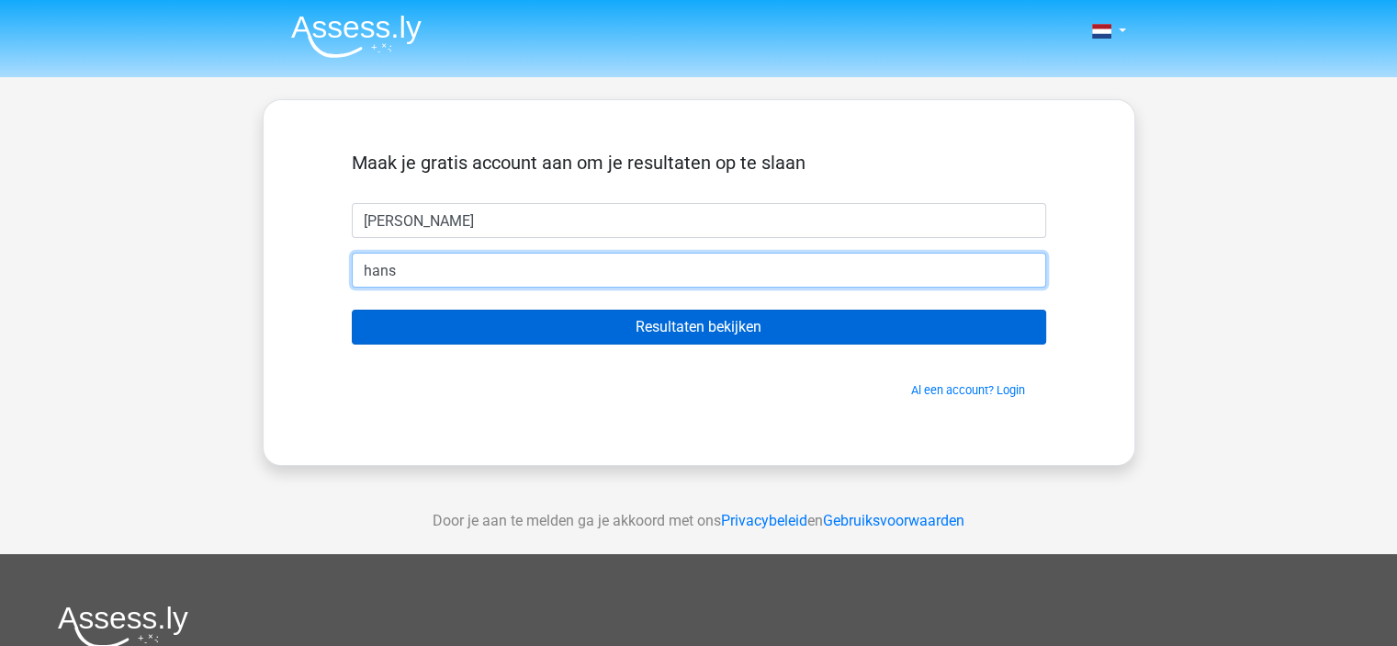
type input "hans@vanrenesse.net"
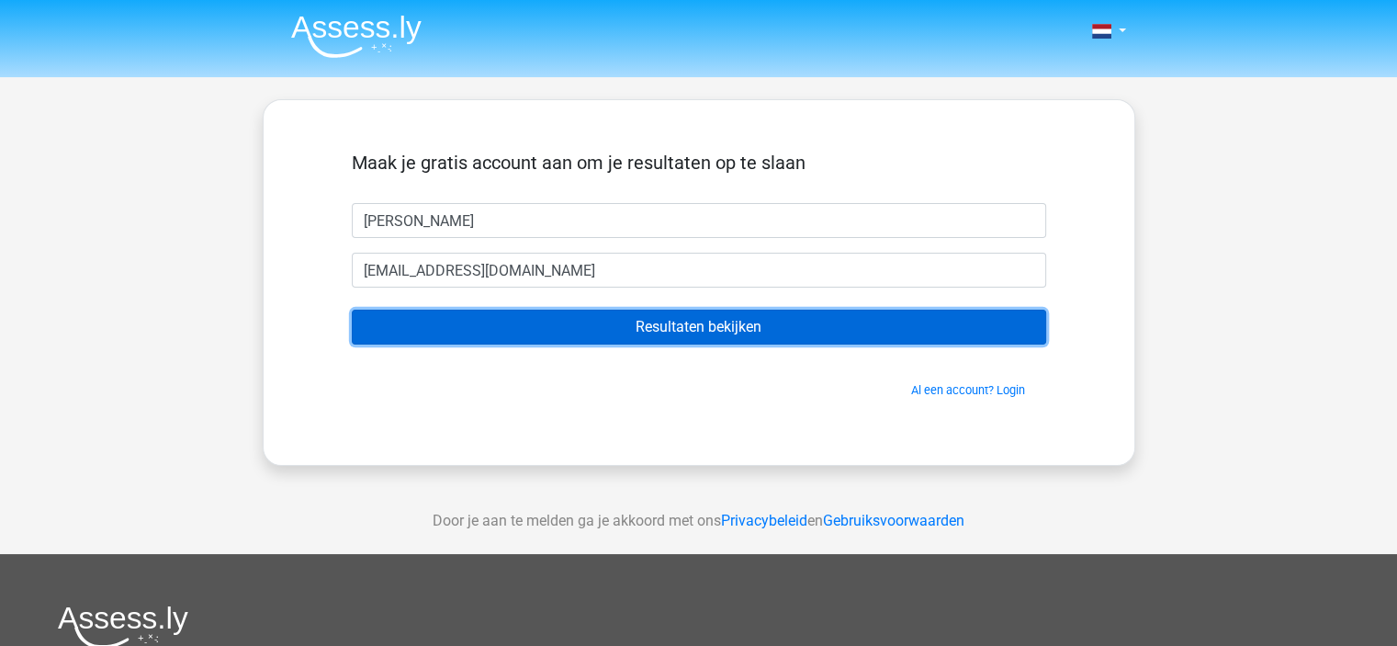
click at [684, 331] on input "Resultaten bekijken" at bounding box center [699, 327] width 694 height 35
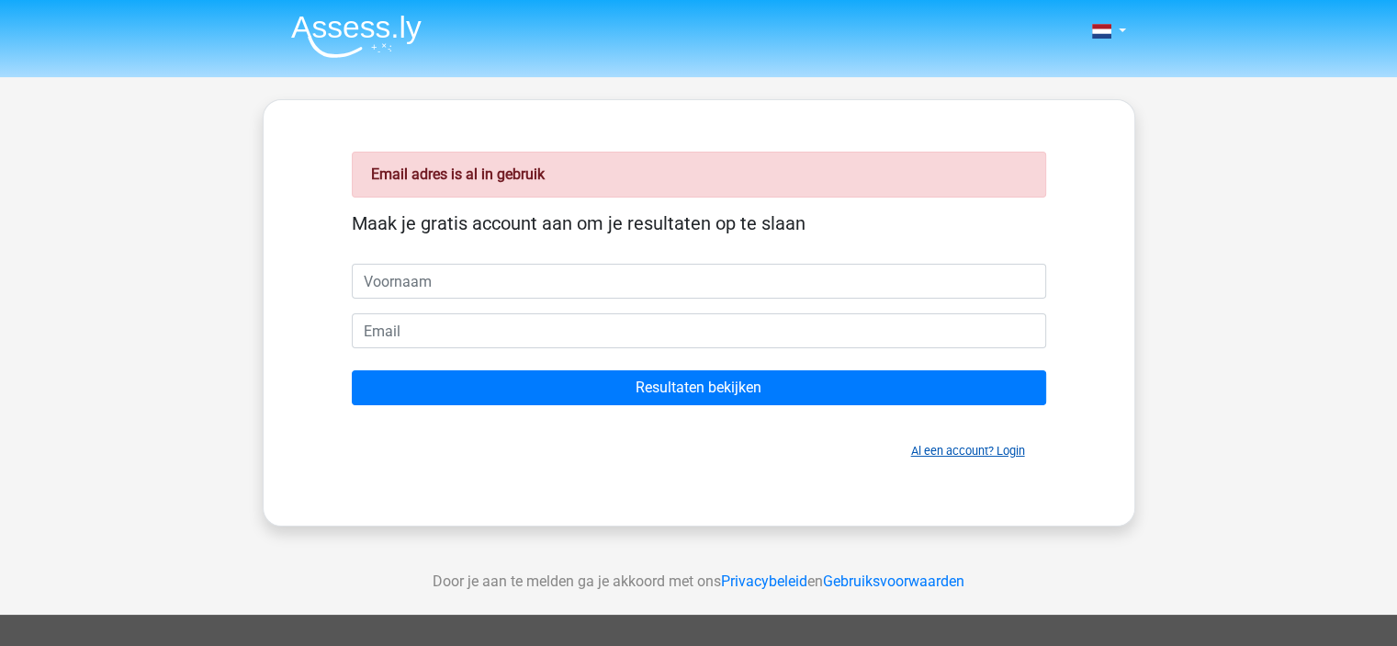
click at [952, 446] on link "Al een account? Login" at bounding box center [968, 451] width 114 height 14
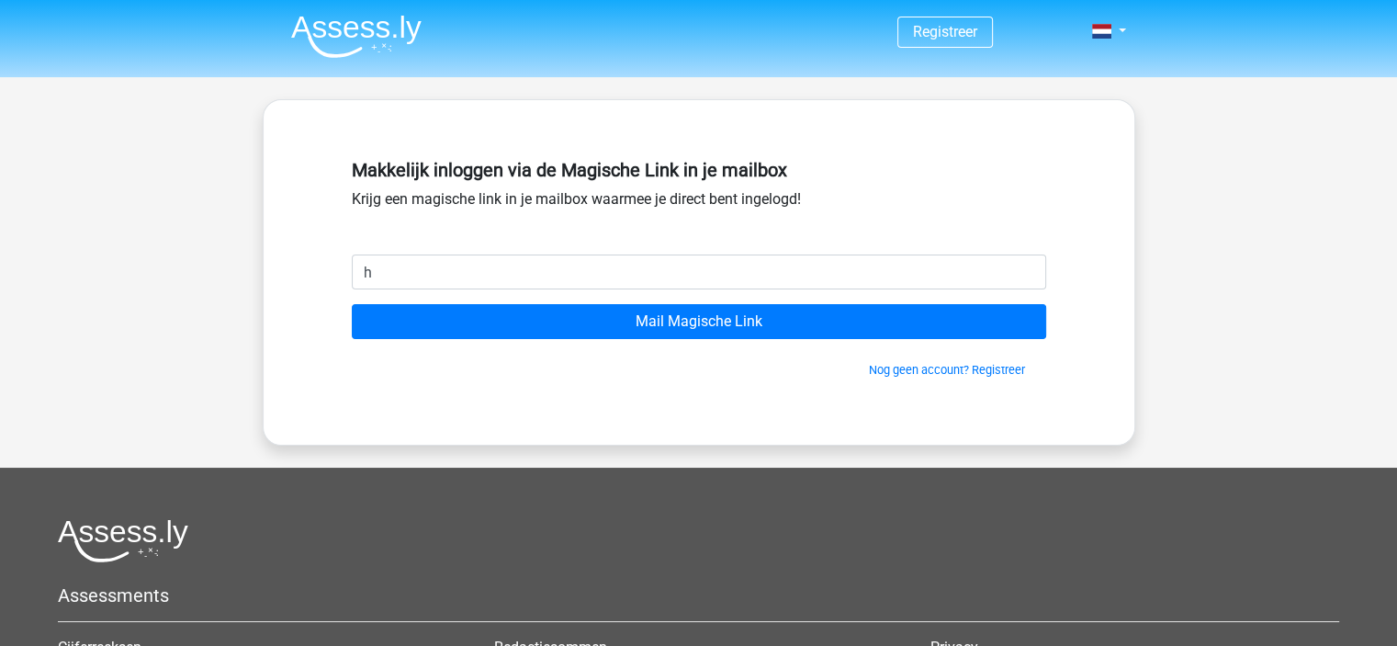
type input "hans@vanrenesse.net"
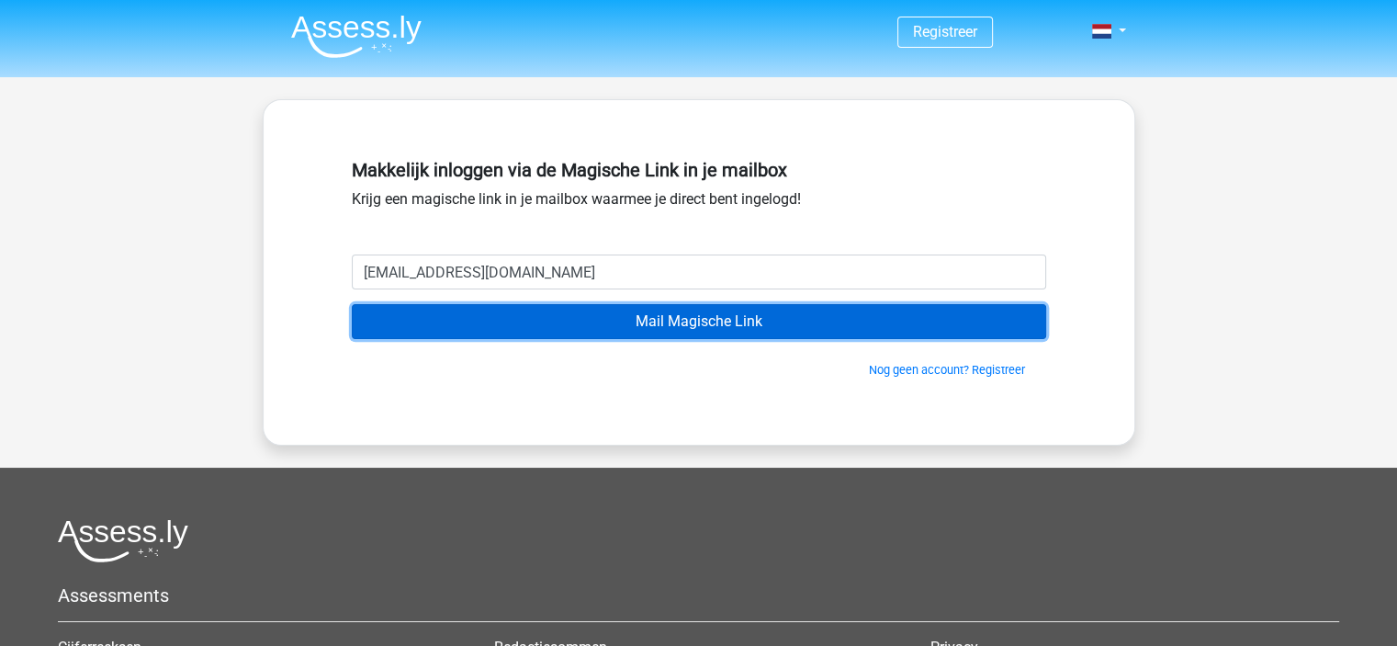
click at [707, 322] on input "Mail Magische Link" at bounding box center [699, 321] width 694 height 35
